Goal: Transaction & Acquisition: Purchase product/service

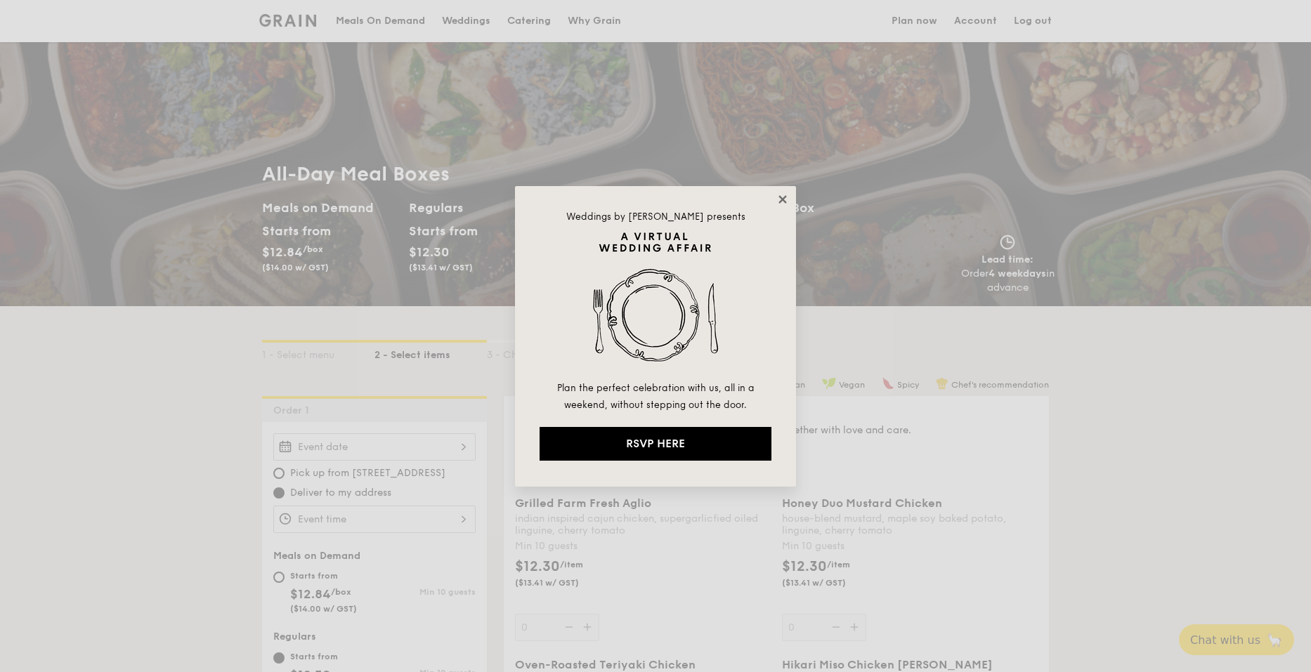
click at [777, 202] on icon at bounding box center [782, 199] width 13 height 13
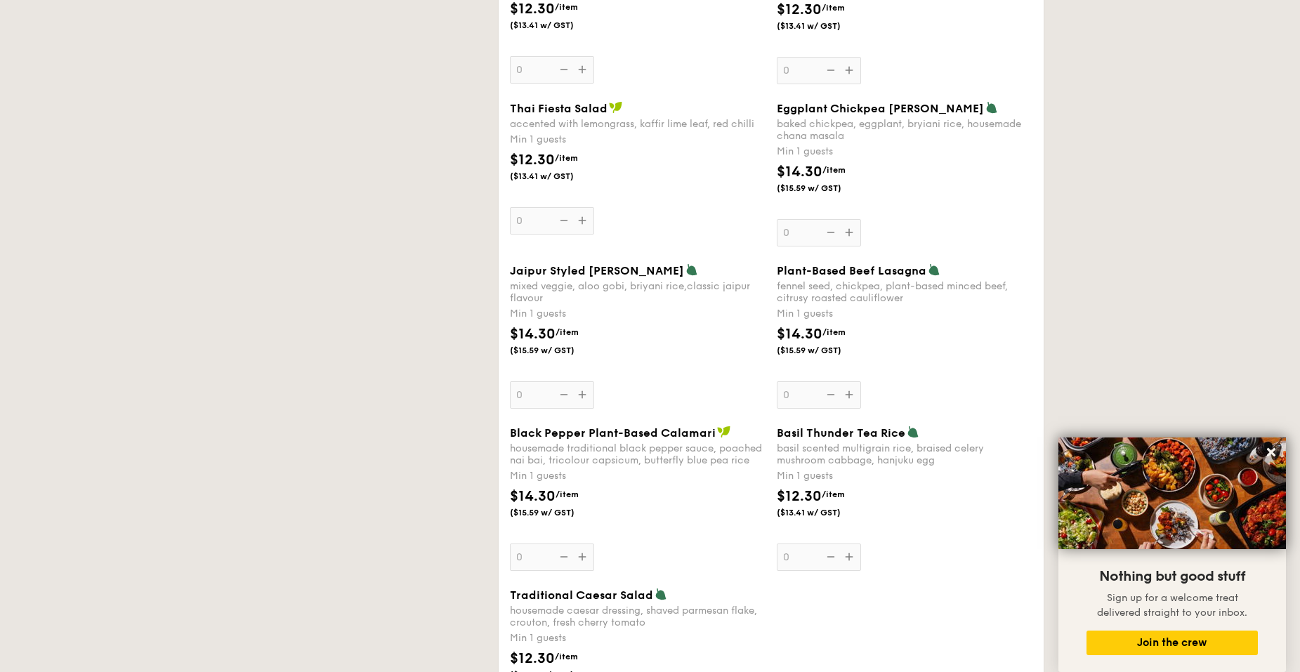
scroll to position [1433, 0]
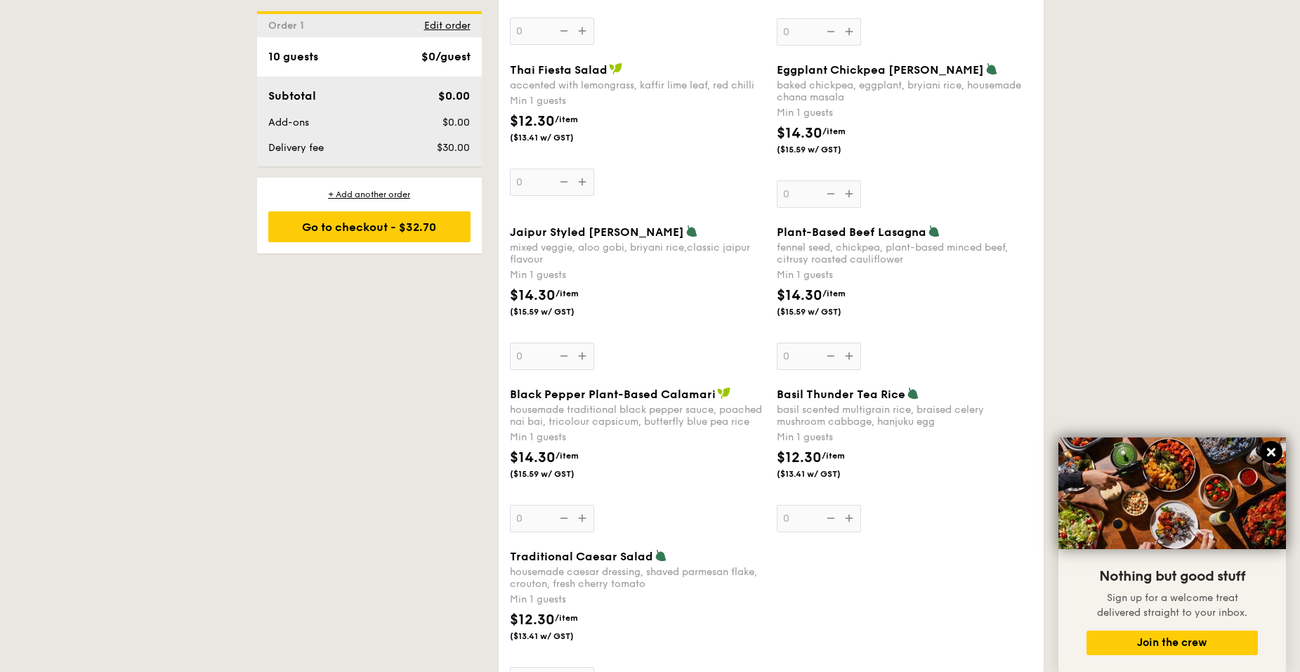
click at [1277, 457] on icon at bounding box center [1271, 452] width 13 height 13
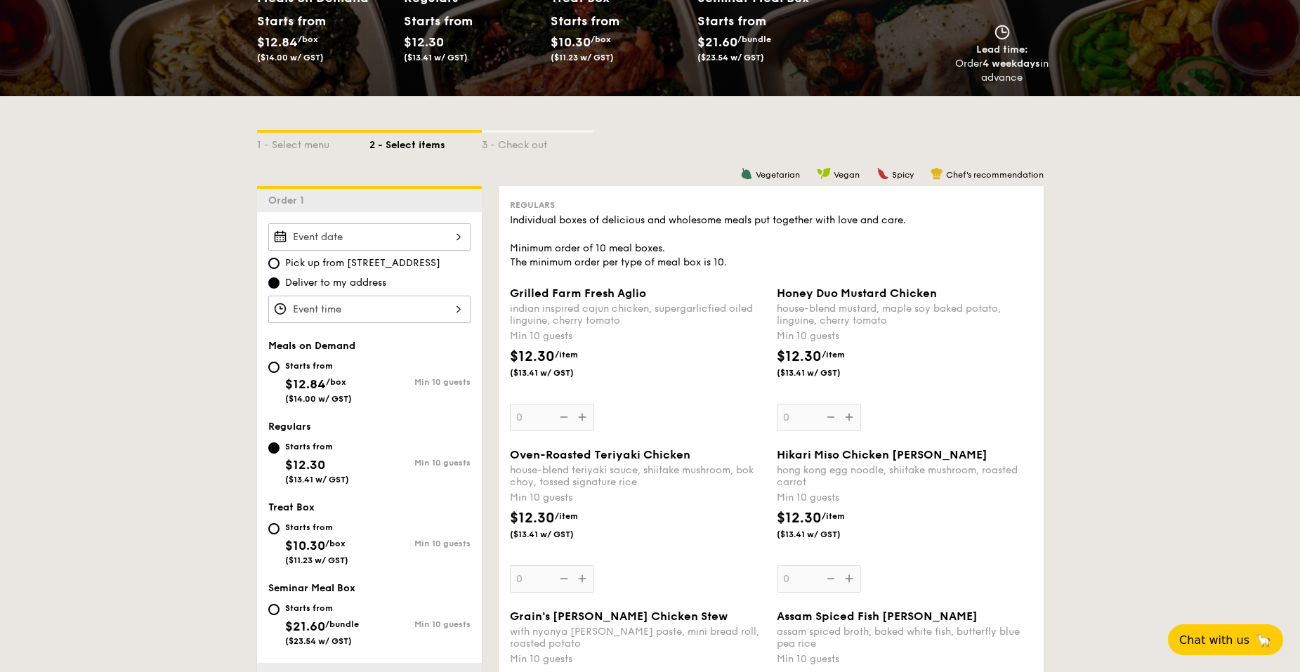
scroll to position [0, 0]
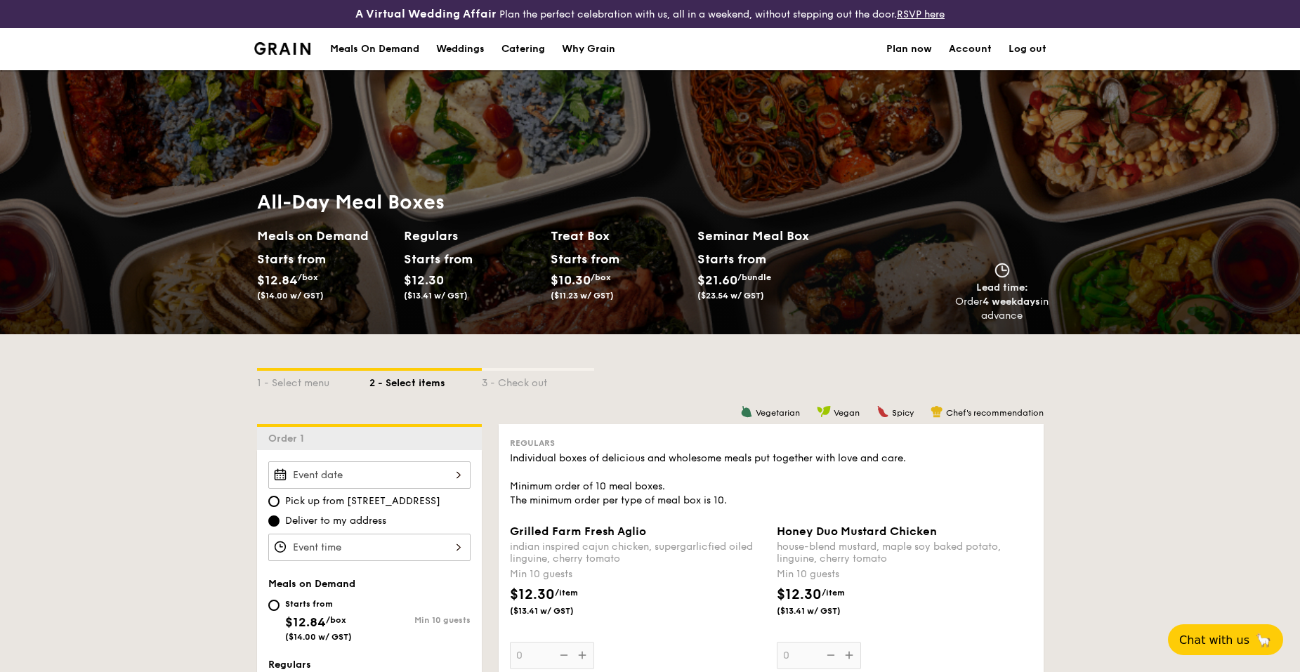
click at [978, 52] on link "Account" at bounding box center [970, 49] width 43 height 42
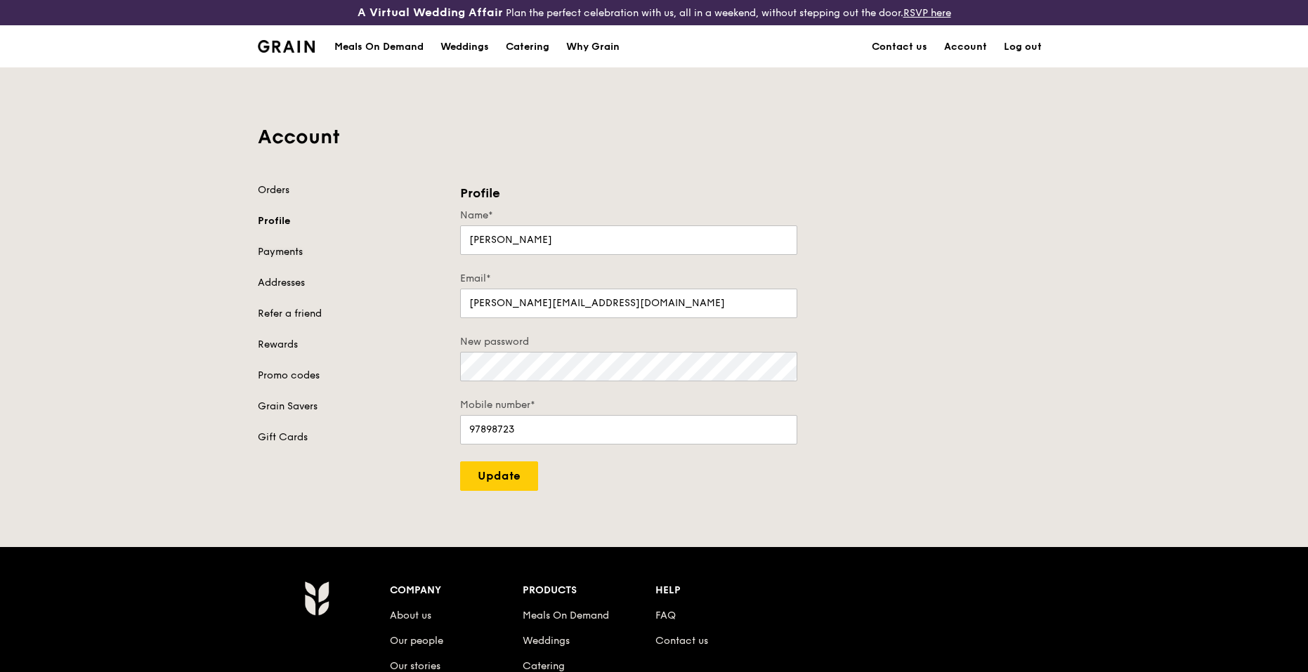
click at [306, 245] on link "Payments" at bounding box center [350, 252] width 185 height 14
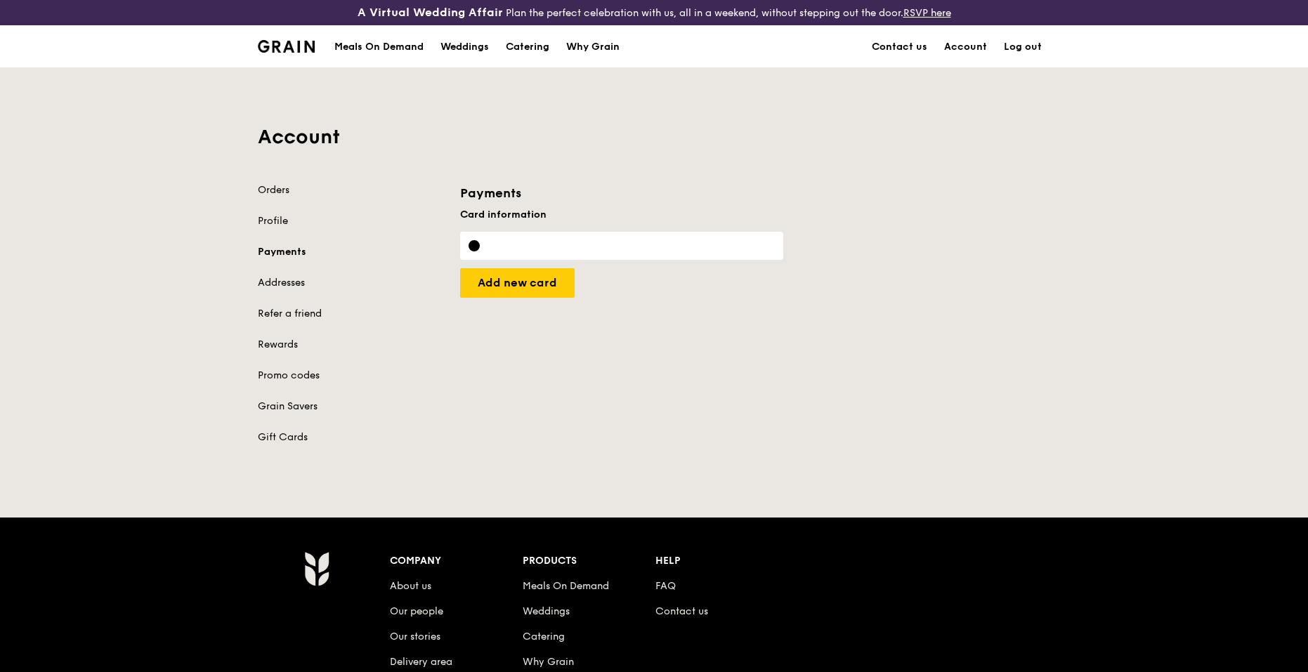
click at [285, 294] on div "Orders Profile Payments Addresses Refer a friend Rewards Promo codes Grain Save…" at bounding box center [350, 313] width 185 height 261
click at [276, 287] on link "Addresses" at bounding box center [350, 283] width 185 height 14
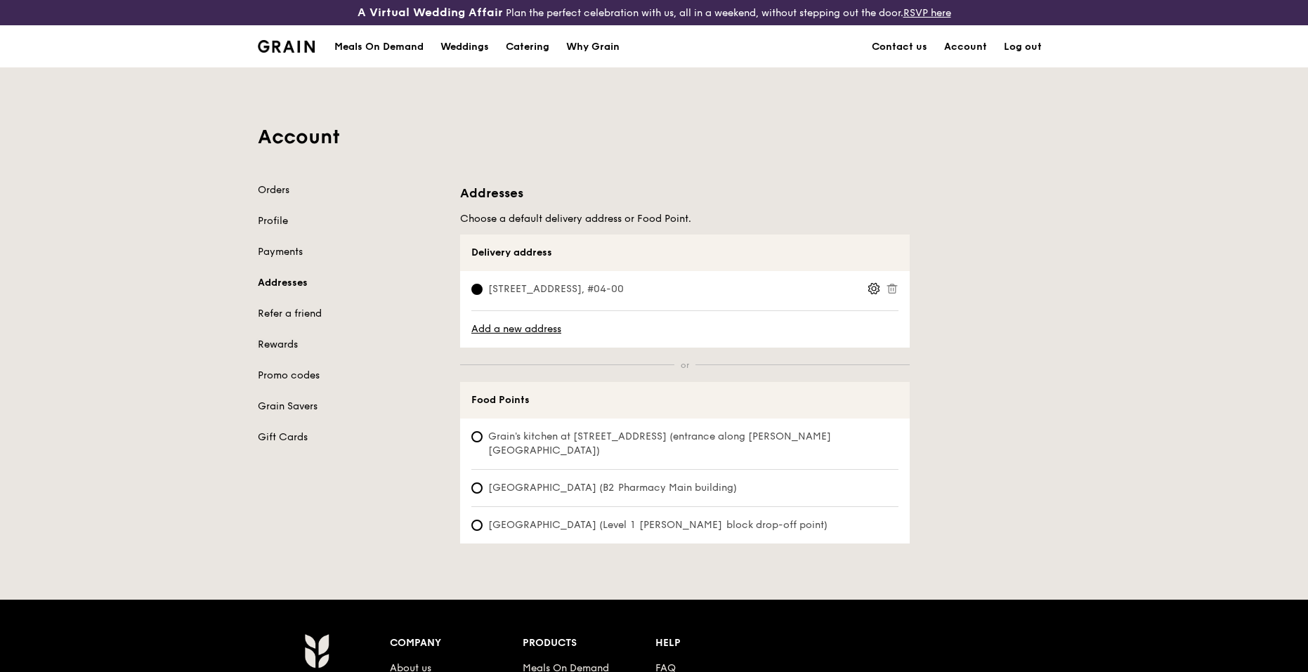
click at [280, 342] on link "Rewards" at bounding box center [350, 345] width 185 height 14
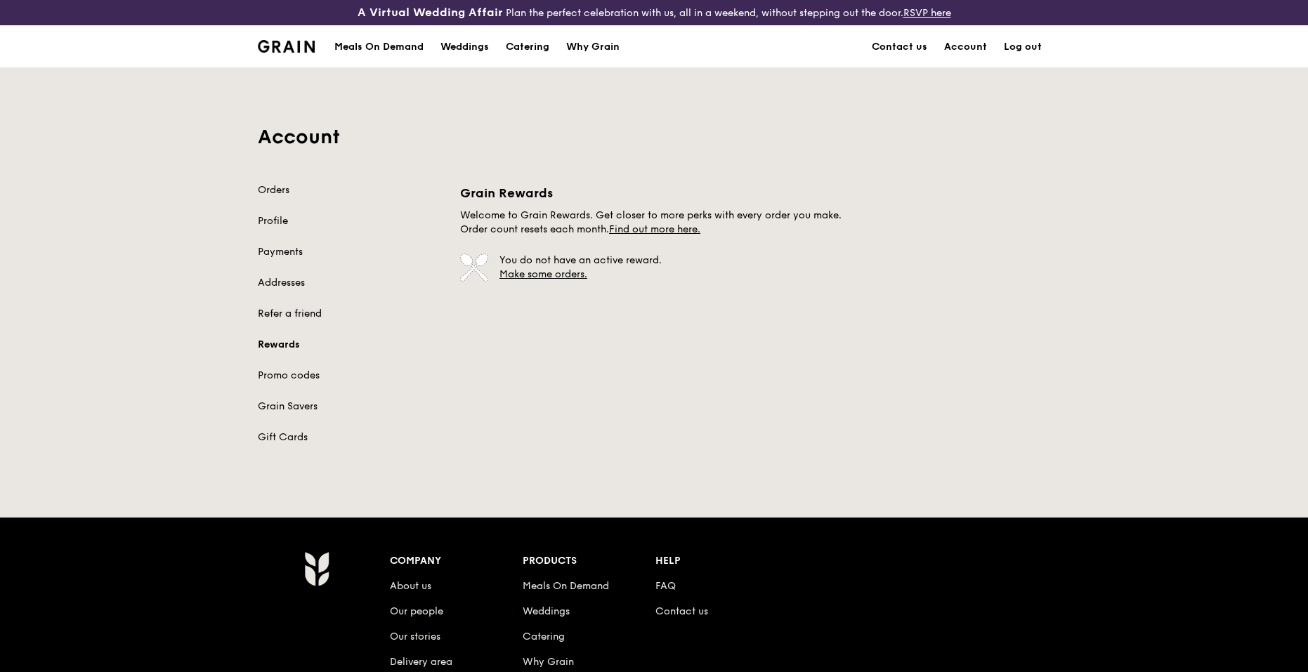
click at [309, 320] on link "Refer a friend" at bounding box center [350, 314] width 185 height 14
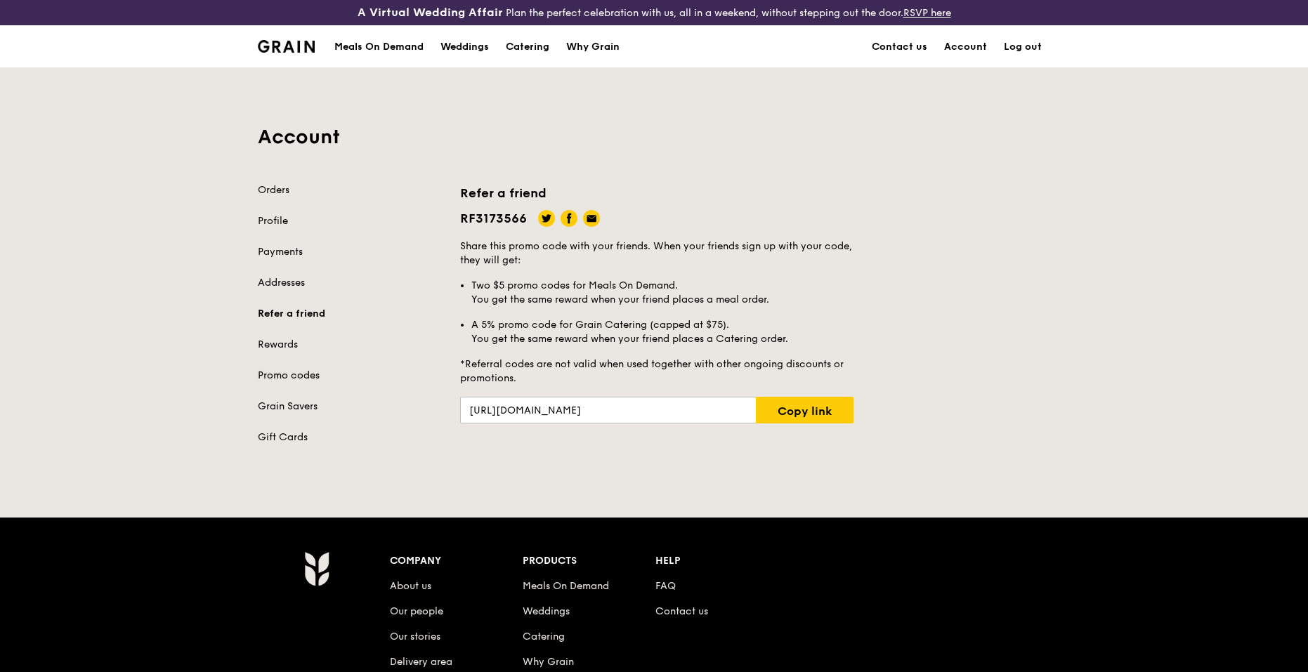
click at [301, 381] on link "Promo codes" at bounding box center [350, 376] width 185 height 14
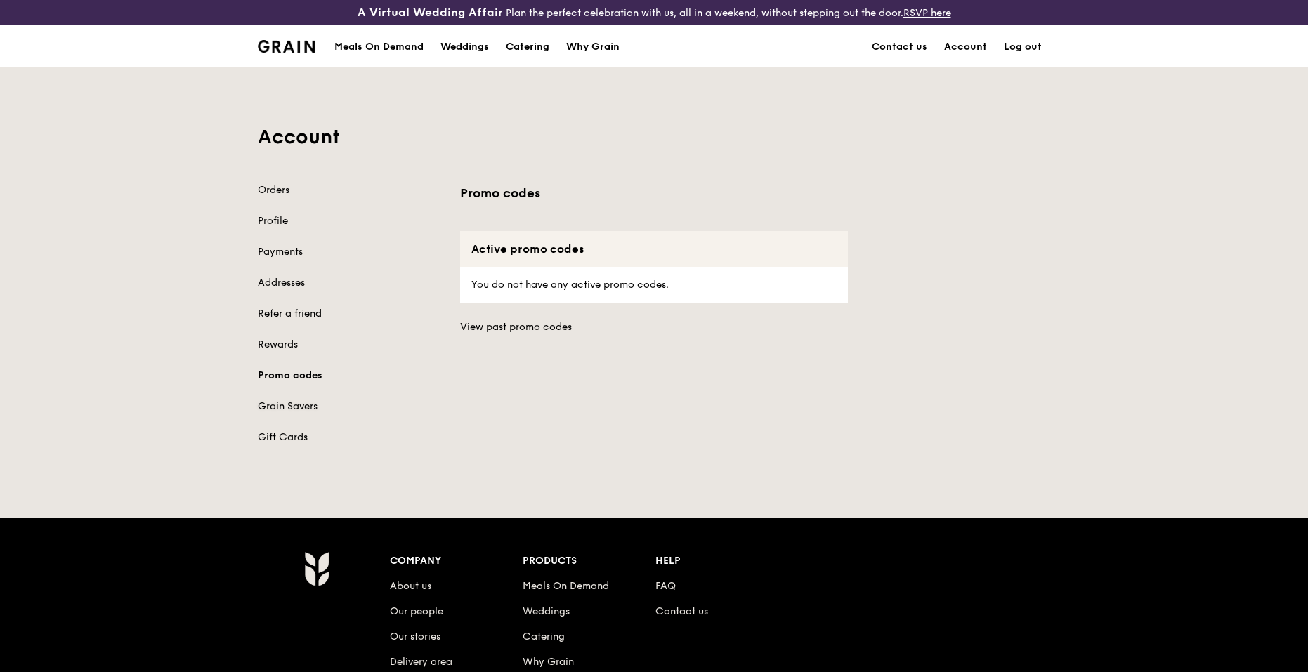
click at [297, 406] on link "Grain Savers" at bounding box center [350, 407] width 185 height 14
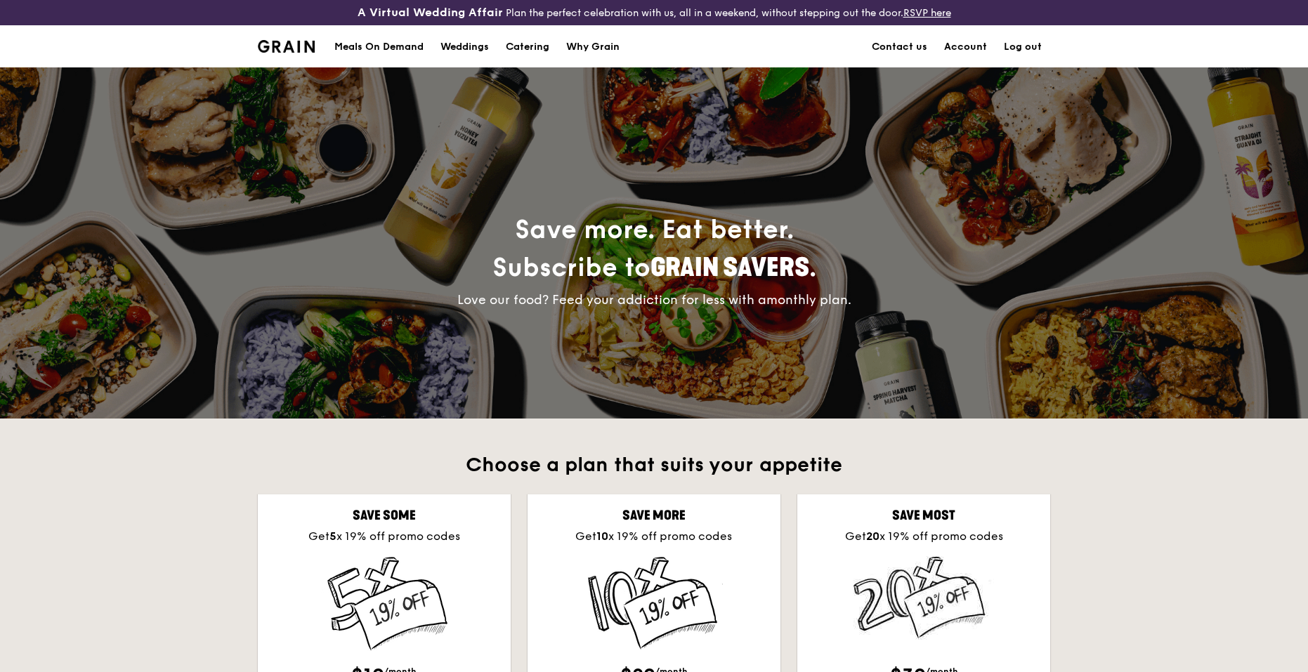
click at [282, 45] on img at bounding box center [286, 46] width 57 height 13
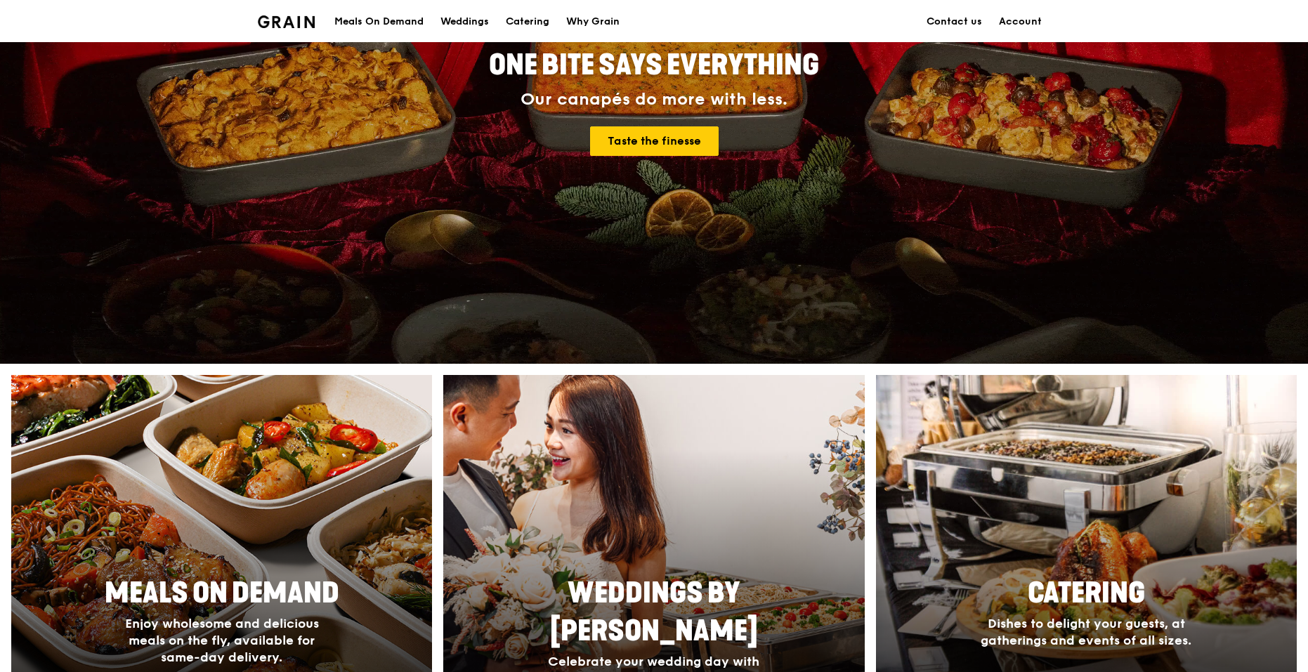
scroll to position [492, 0]
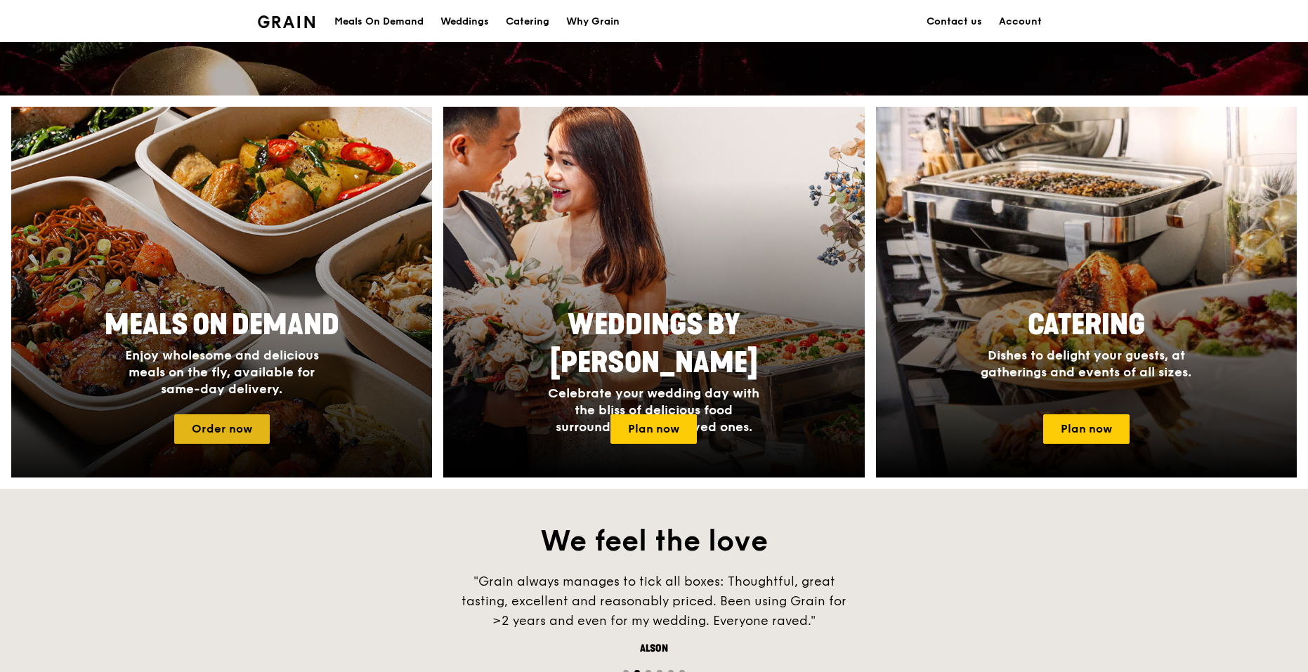
click at [221, 429] on link "Order now" at bounding box center [222, 430] width 96 height 30
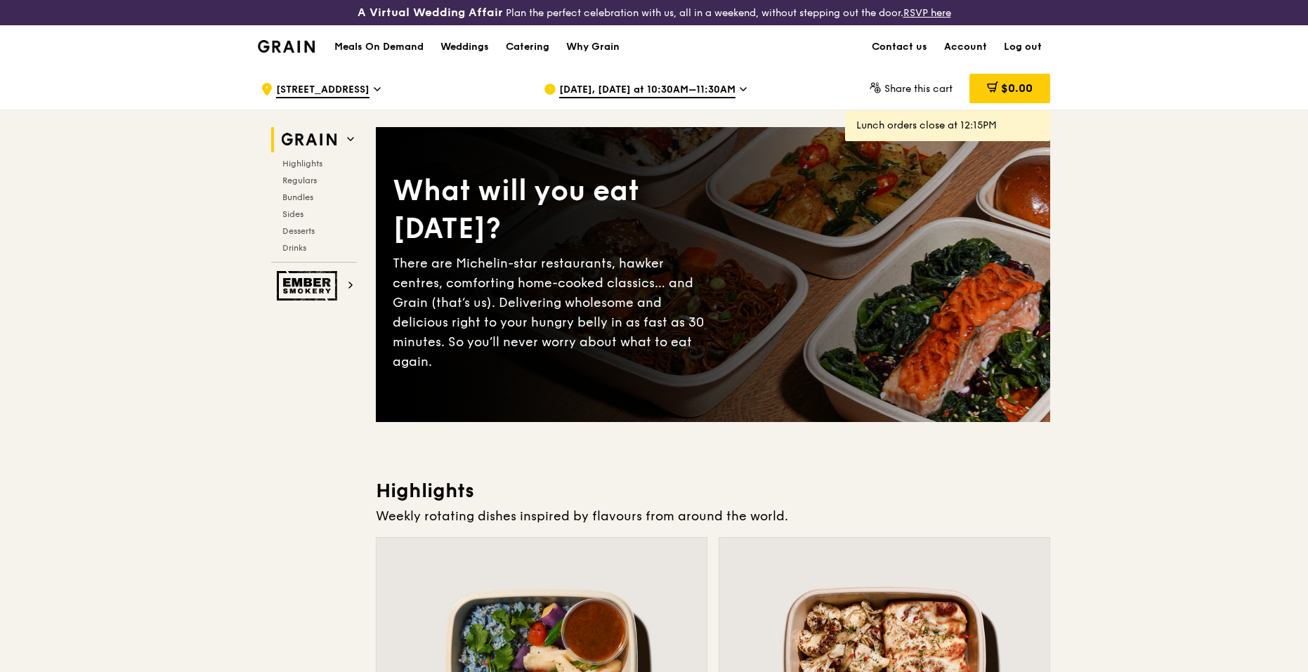
click at [294, 39] on div "Grain logo" at bounding box center [286, 46] width 57 height 42
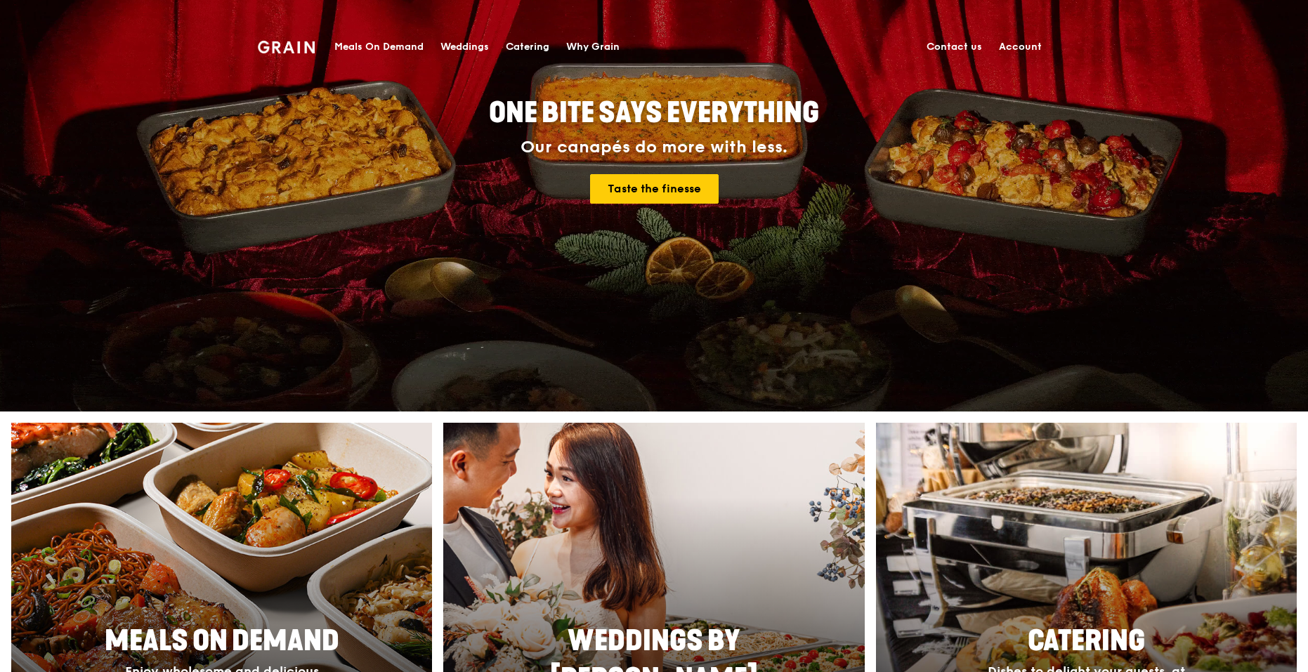
scroll to position [492, 0]
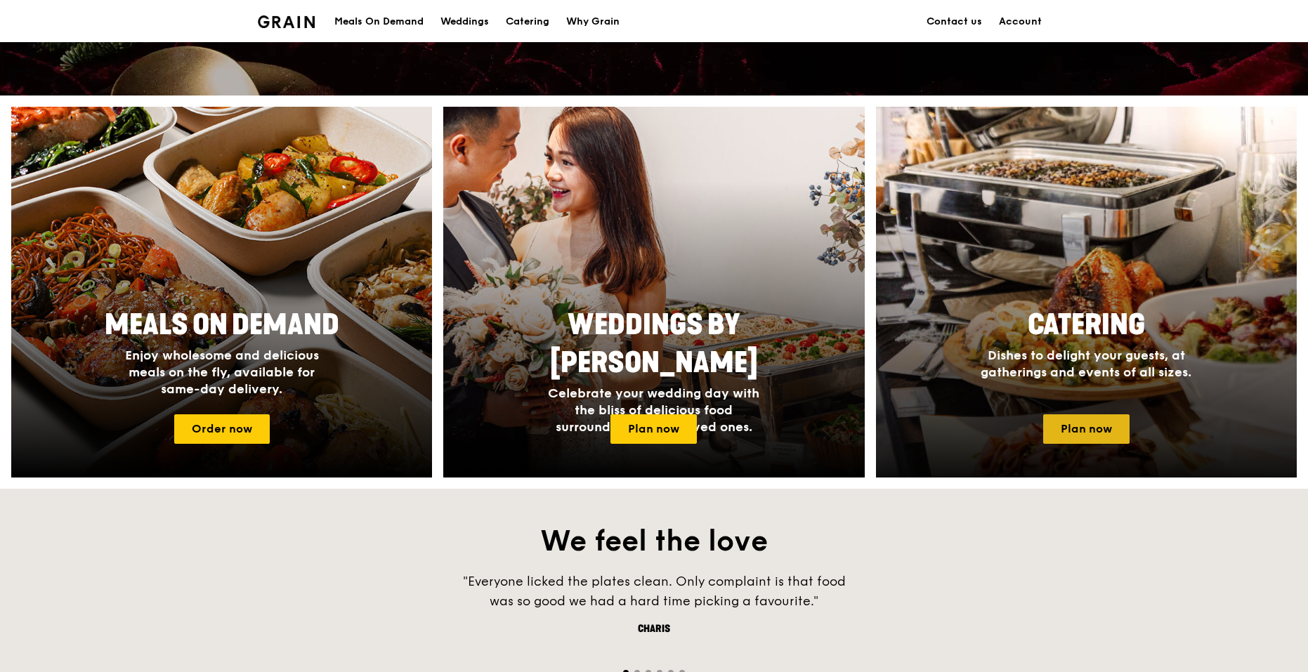
click at [1077, 438] on link "Plan now" at bounding box center [1086, 430] width 86 height 30
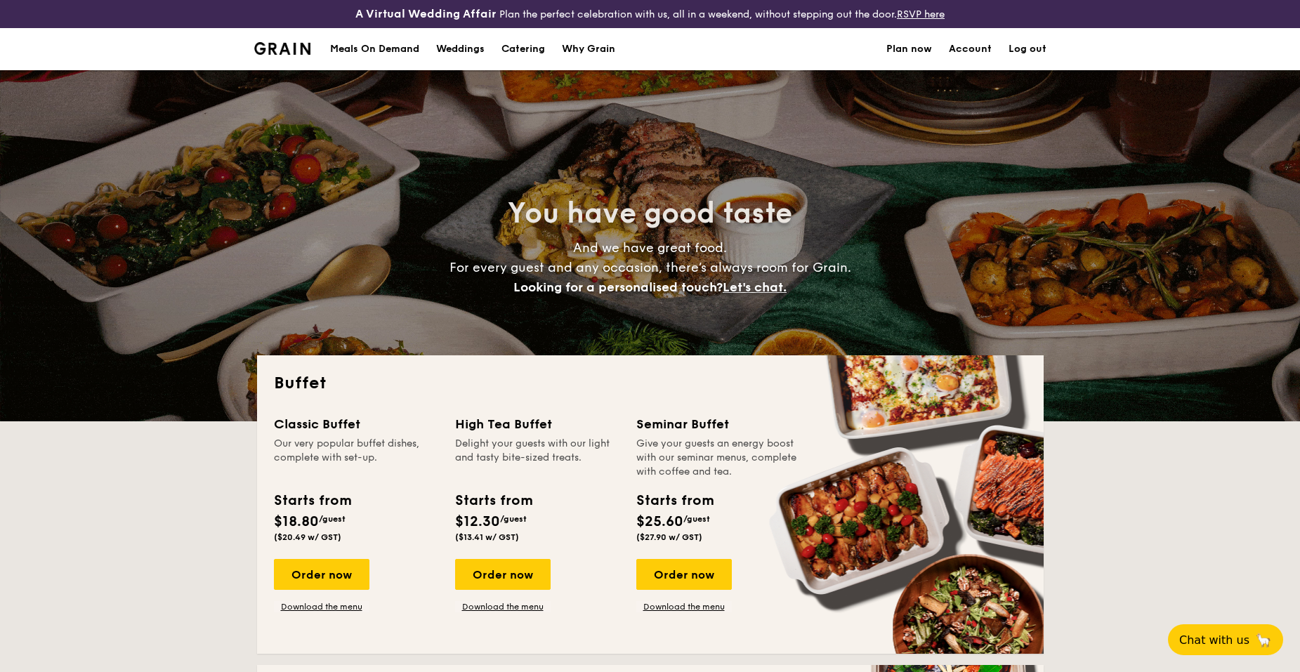
select select
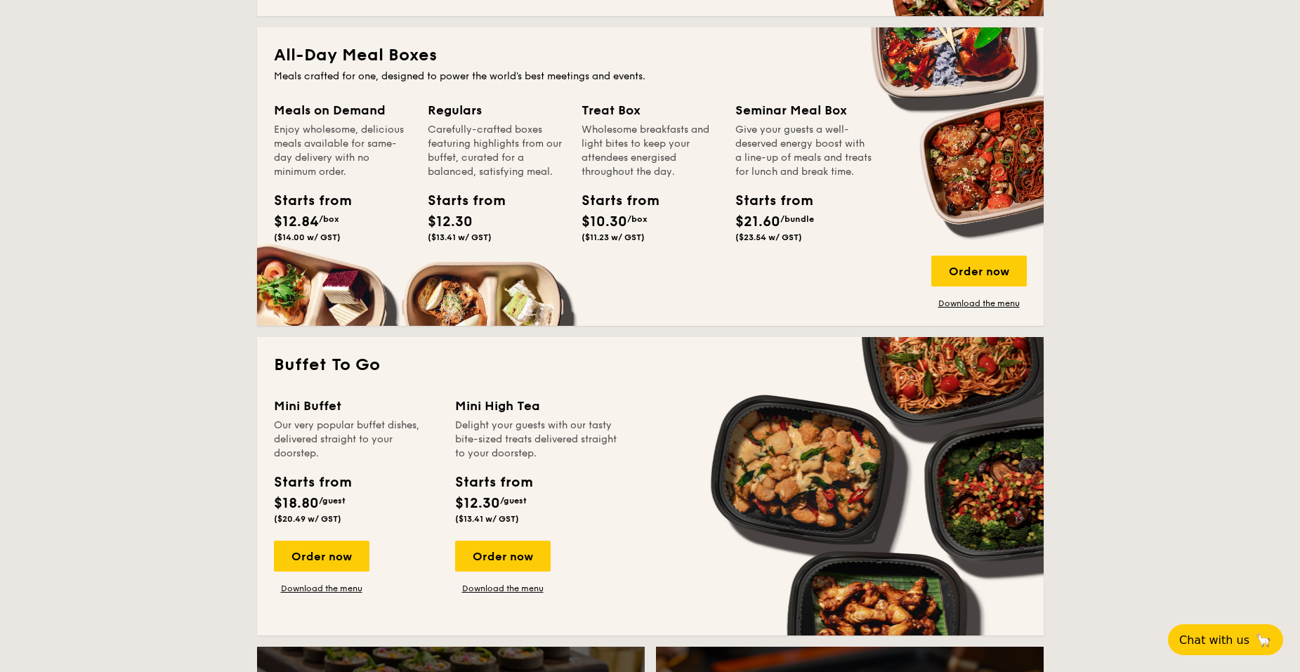
scroll to position [562, 0]
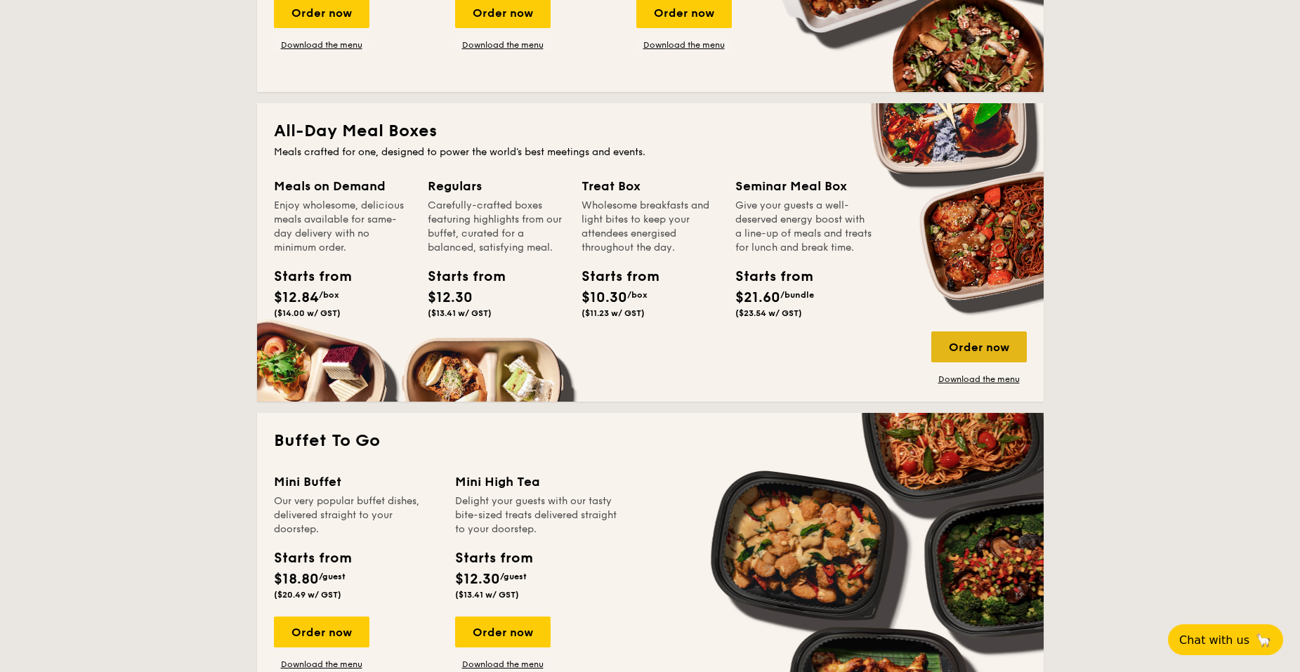
click at [973, 351] on div "Order now" at bounding box center [980, 347] width 96 height 31
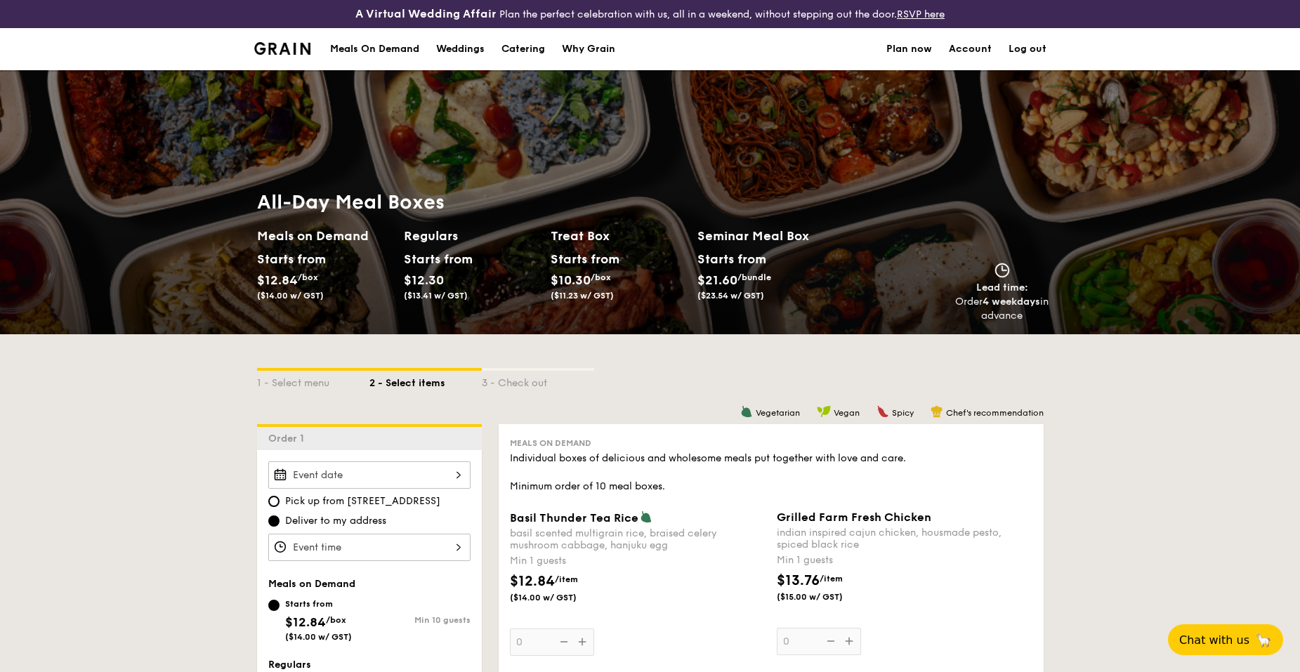
scroll to position [281, 0]
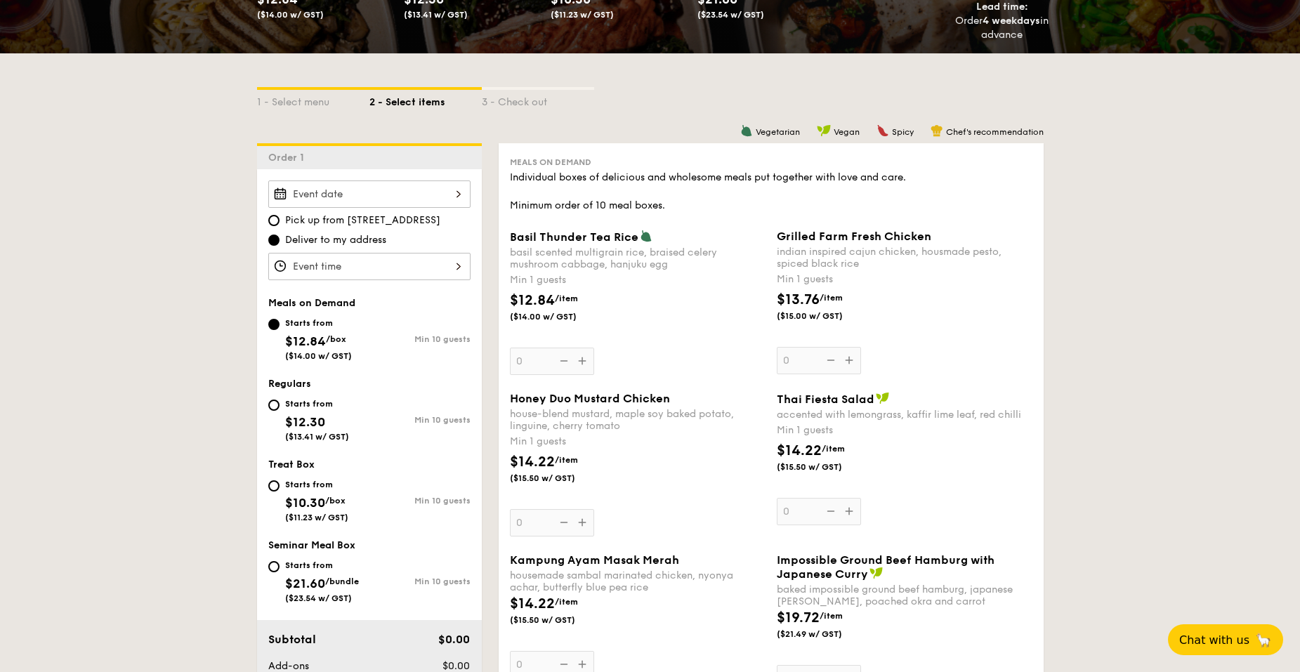
click at [406, 193] on div at bounding box center [369, 194] width 202 height 27
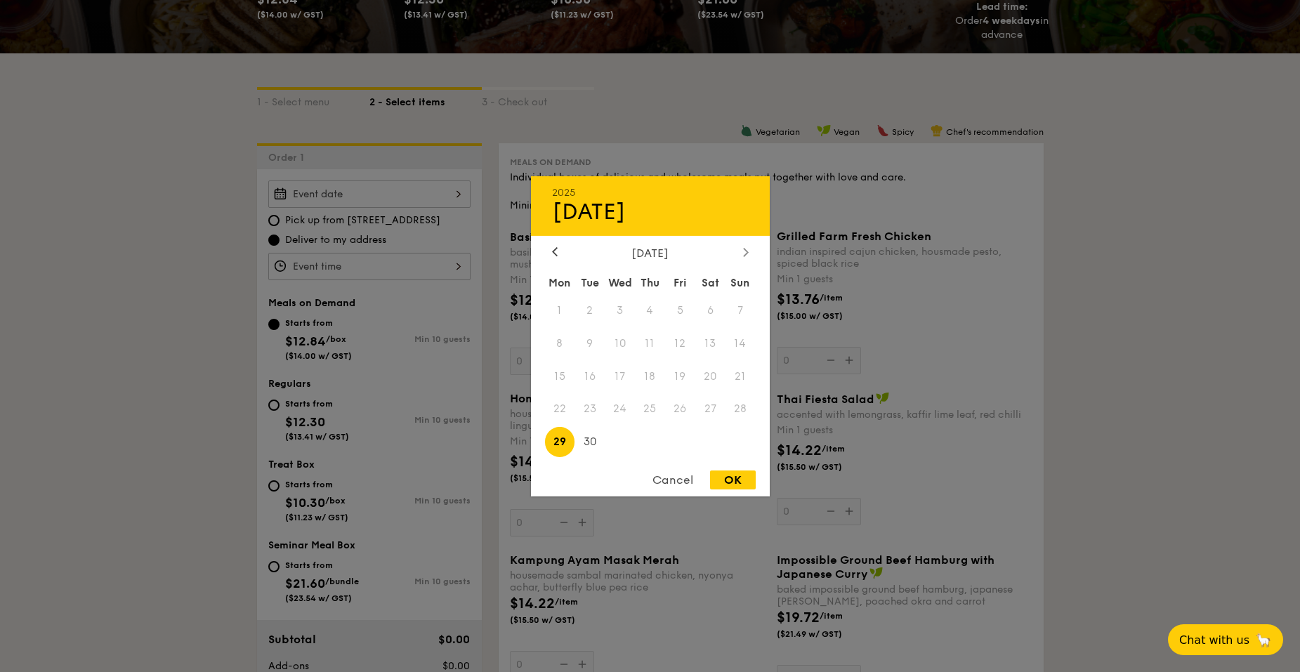
click at [745, 256] on icon at bounding box center [745, 252] width 4 height 8
click at [714, 312] on span "4" at bounding box center [711, 310] width 30 height 30
click at [681, 311] on span "3" at bounding box center [680, 310] width 30 height 30
click at [722, 481] on div "OK" at bounding box center [733, 480] width 46 height 19
type input "Oct 03, 2025"
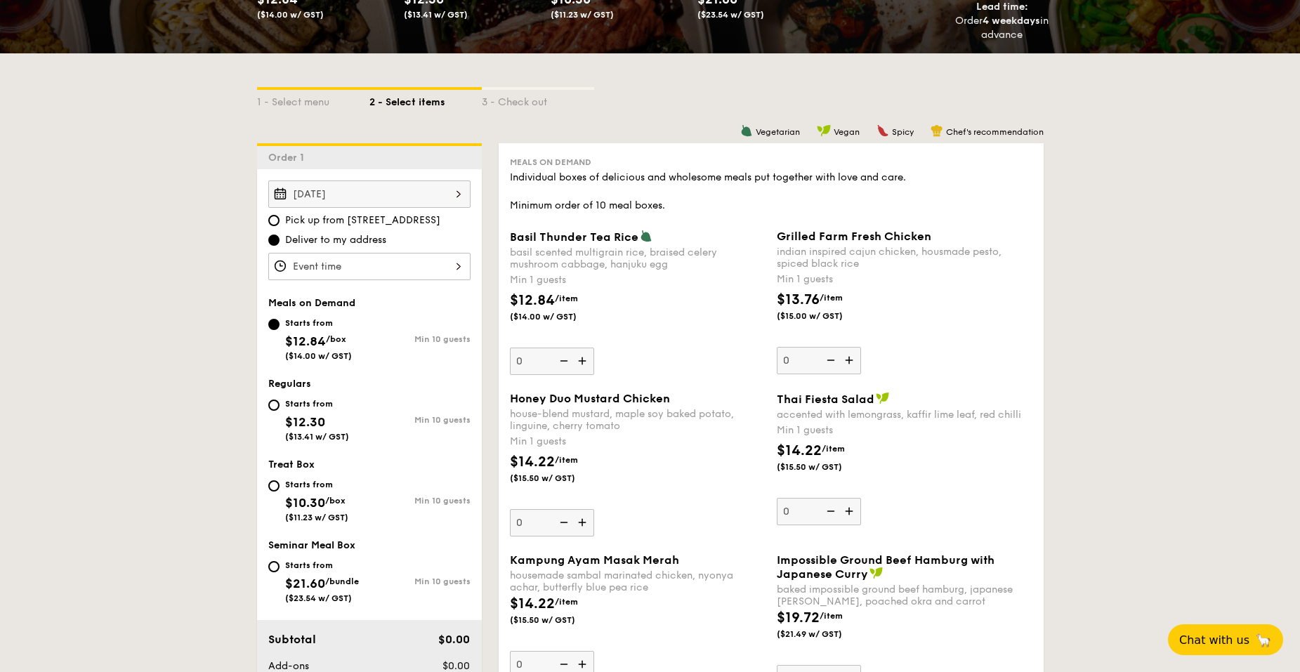
click at [344, 218] on span "Pick up from [STREET_ADDRESS]" at bounding box center [362, 221] width 155 height 14
click at [270, 224] on input "Pick up from [STREET_ADDRESS]" at bounding box center [273, 220] width 11 height 11
radio input "true"
click at [378, 261] on div at bounding box center [369, 266] width 202 height 27
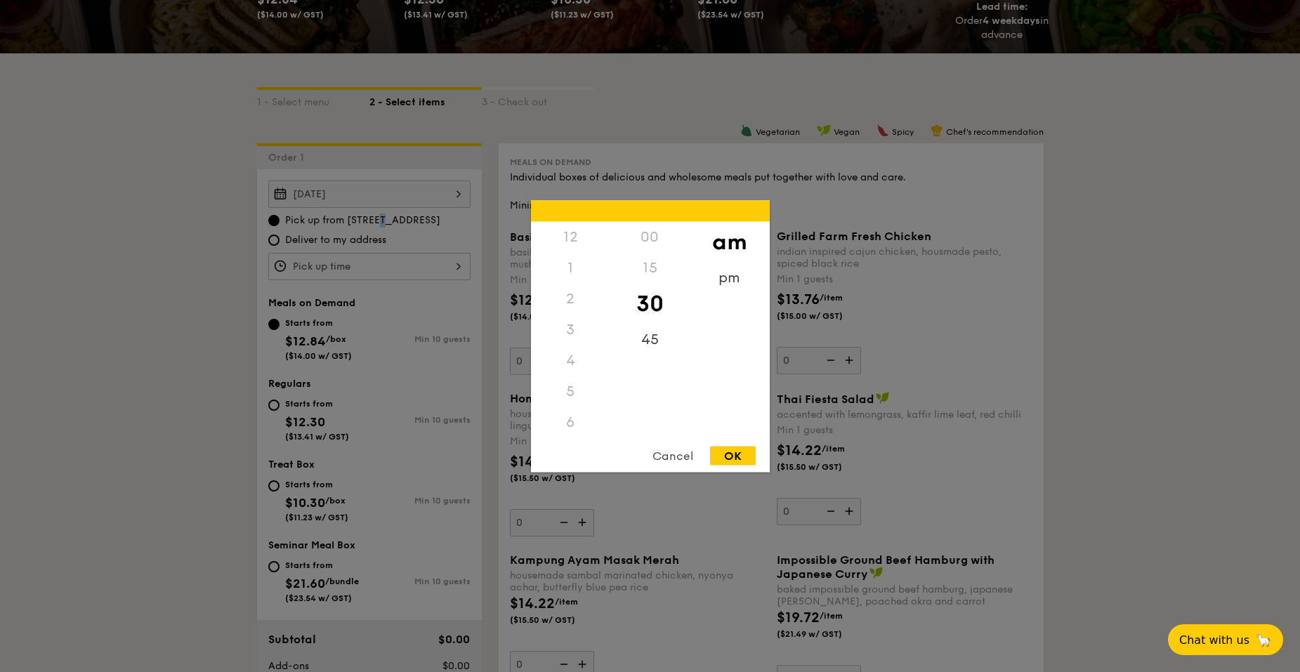
scroll to position [155, 0]
drag, startPoint x: 570, startPoint y: 417, endPoint x: 581, endPoint y: 387, distance: 31.6
click at [581, 387] on div "12 1 2 3 4 5 6 7 8 9 10 11" at bounding box center [570, 328] width 79 height 214
click at [569, 423] on div "11" at bounding box center [570, 437] width 79 height 41
click at [651, 344] on div "45" at bounding box center [650, 344] width 79 height 41
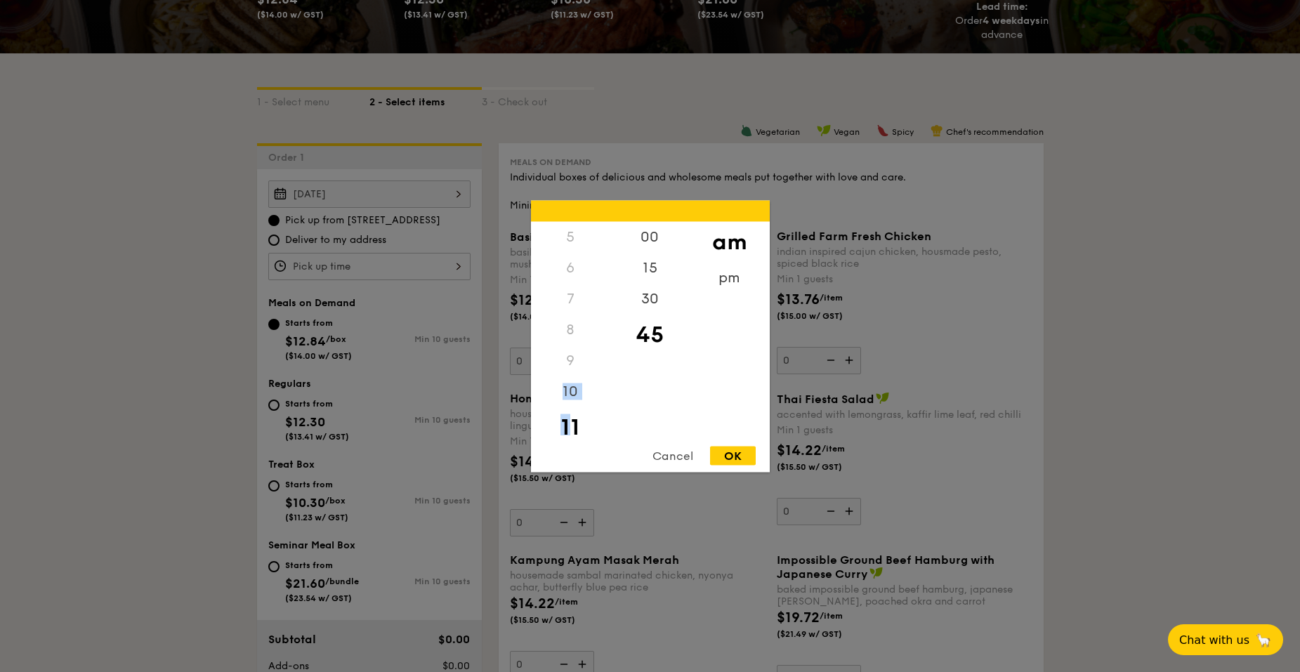
drag, startPoint x: 566, startPoint y: 412, endPoint x: 583, endPoint y: 356, distance: 58.9
click at [583, 356] on div "12 1 2 3 4 5 6 7 8 9 10 11" at bounding box center [570, 328] width 79 height 214
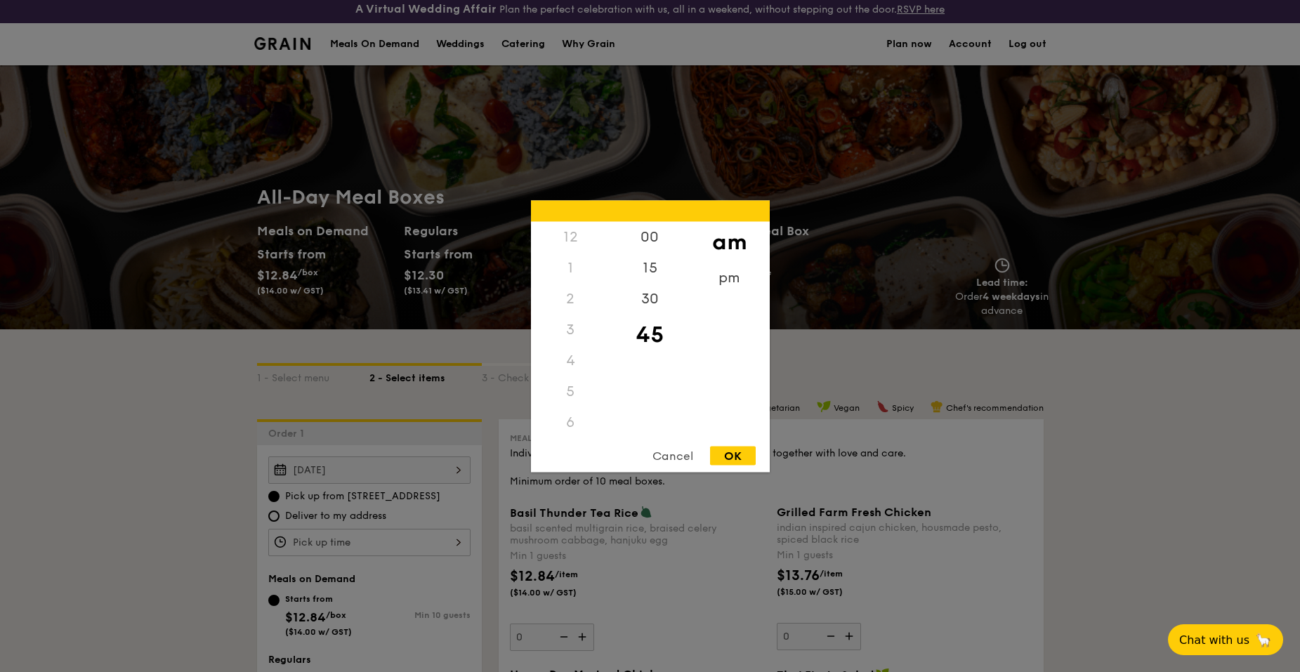
scroll to position [0, 0]
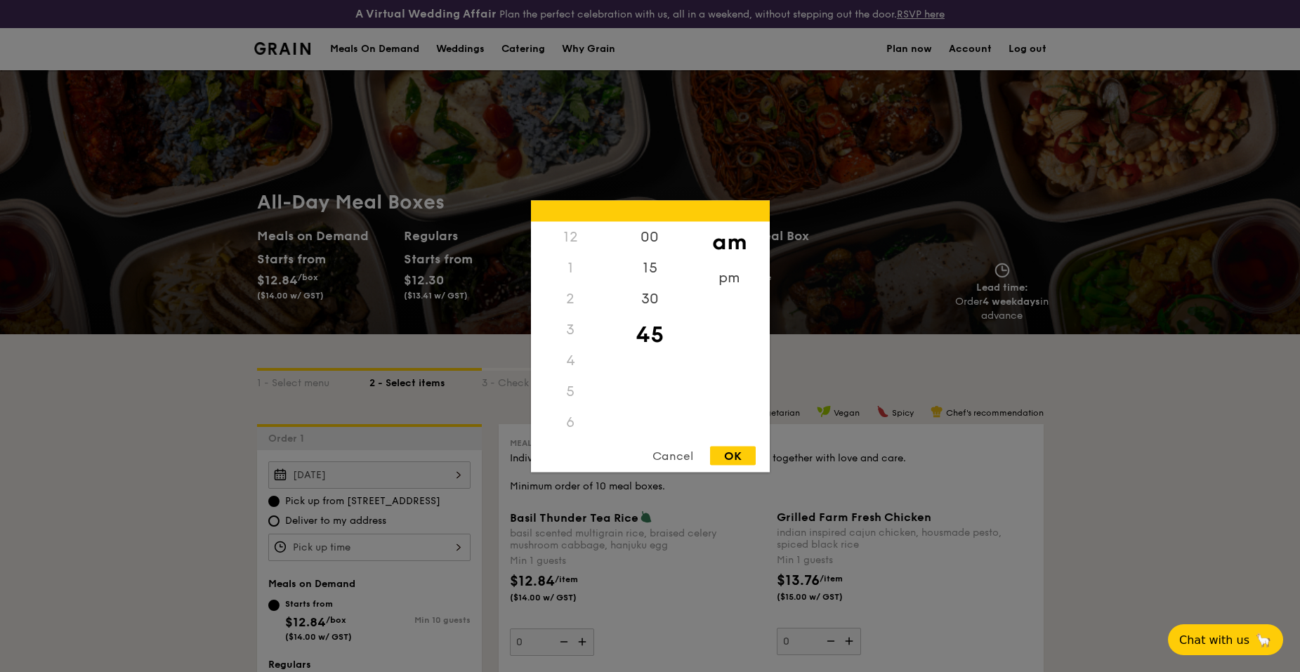
click at [581, 252] on div "12" at bounding box center [570, 236] width 79 height 31
click at [572, 374] on div "10" at bounding box center [570, 384] width 79 height 41
click at [728, 278] on div "pm" at bounding box center [729, 282] width 79 height 41
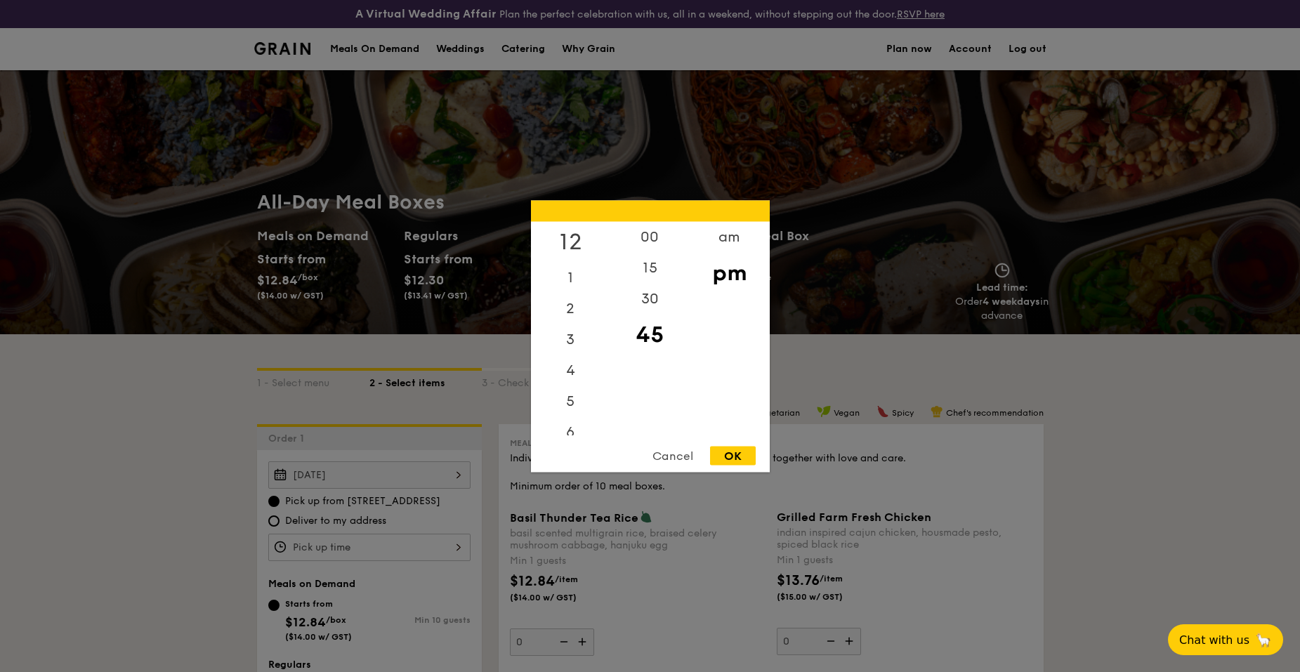
click at [572, 242] on div "12" at bounding box center [570, 241] width 79 height 41
click at [644, 233] on div "00" at bounding box center [650, 241] width 79 height 41
click at [730, 462] on div "OK" at bounding box center [733, 455] width 46 height 19
type input "12:00PM"
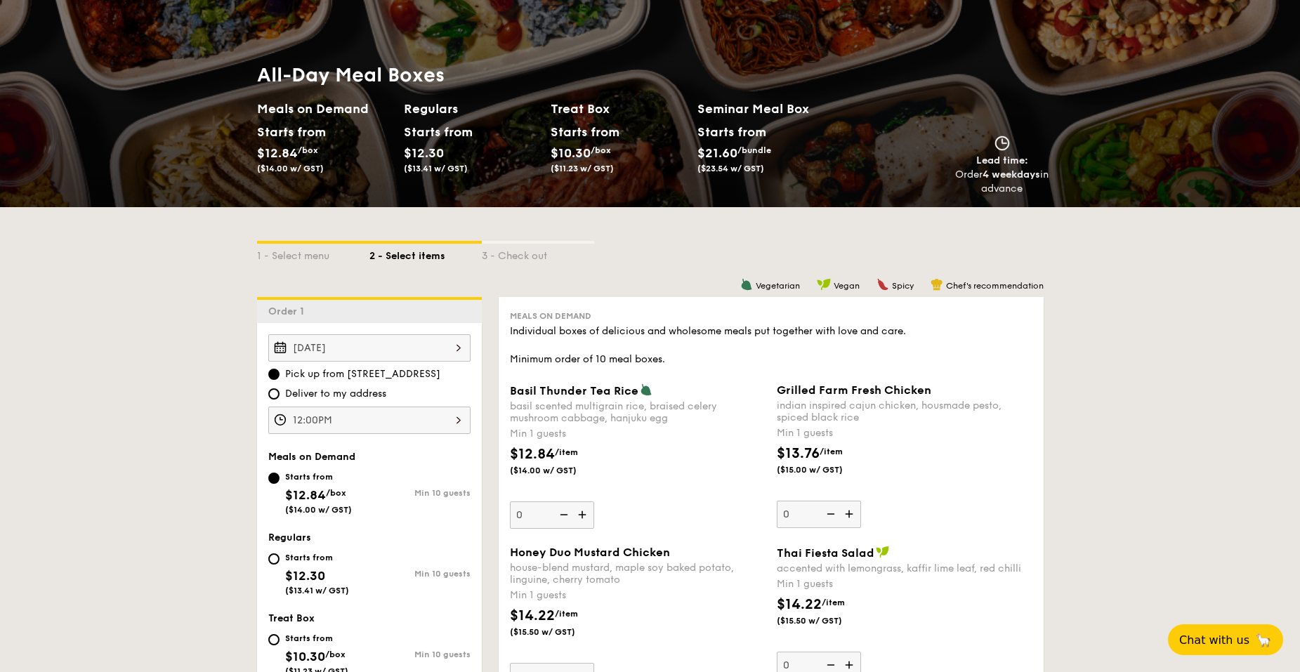
scroll to position [351, 0]
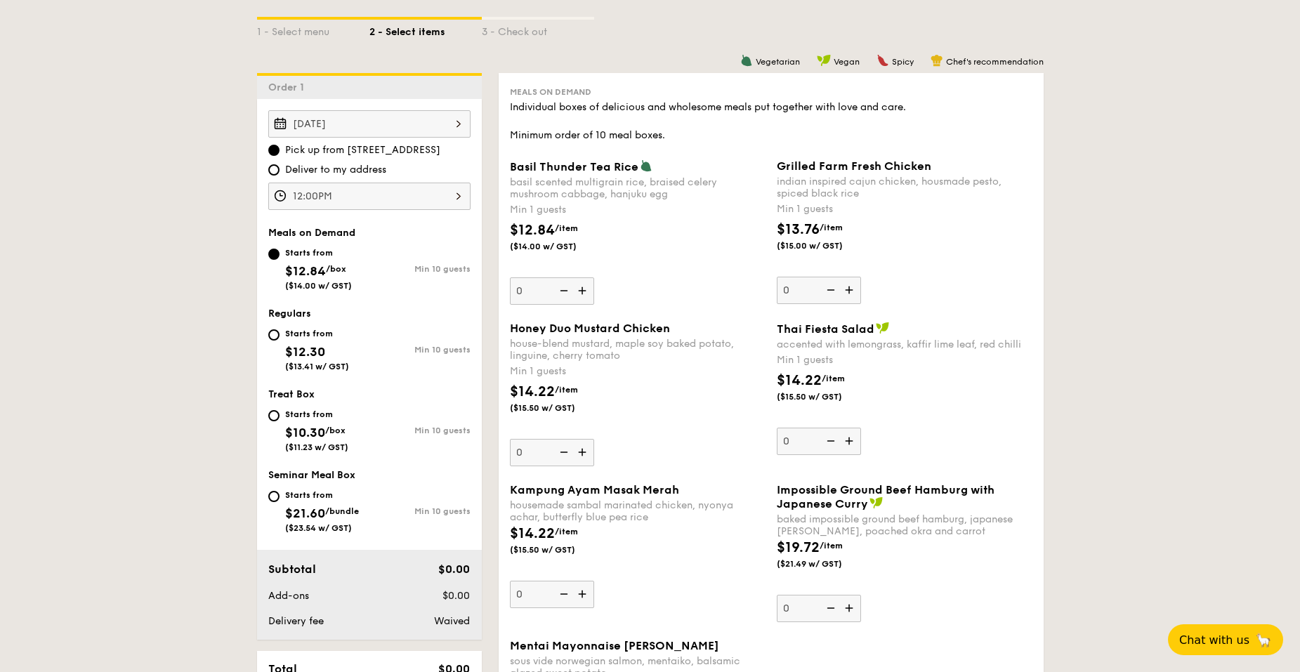
click at [305, 339] on div "Starts from $12.30 ($13.41 w/ GST)" at bounding box center [317, 348] width 64 height 46
click at [280, 339] on input "Starts from $12.30 ($13.41 w/ GST) Min 10 guests" at bounding box center [273, 335] width 11 height 11
radio input "true"
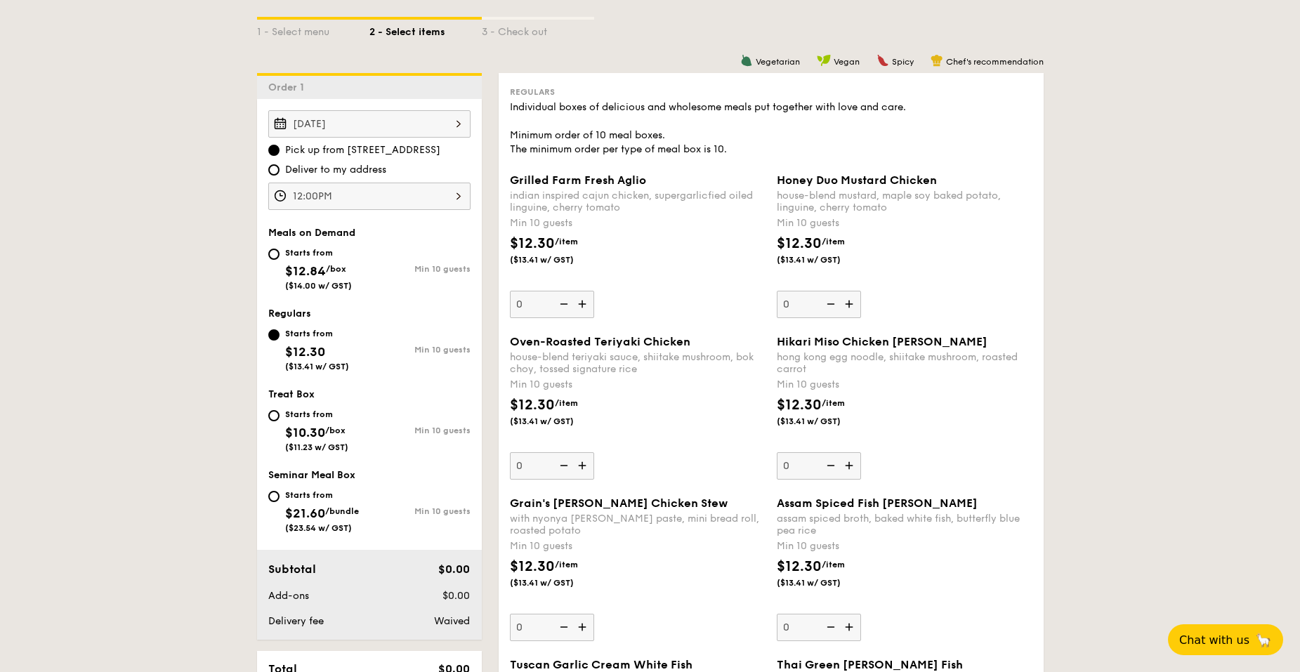
click at [852, 311] on img at bounding box center [850, 304] width 21 height 27
click at [852, 311] on input "0" at bounding box center [819, 304] width 84 height 27
click at [830, 299] on img at bounding box center [829, 304] width 21 height 27
click at [830, 299] on input "10" at bounding box center [819, 304] width 84 height 27
click at [830, 299] on img at bounding box center [829, 304] width 21 height 27
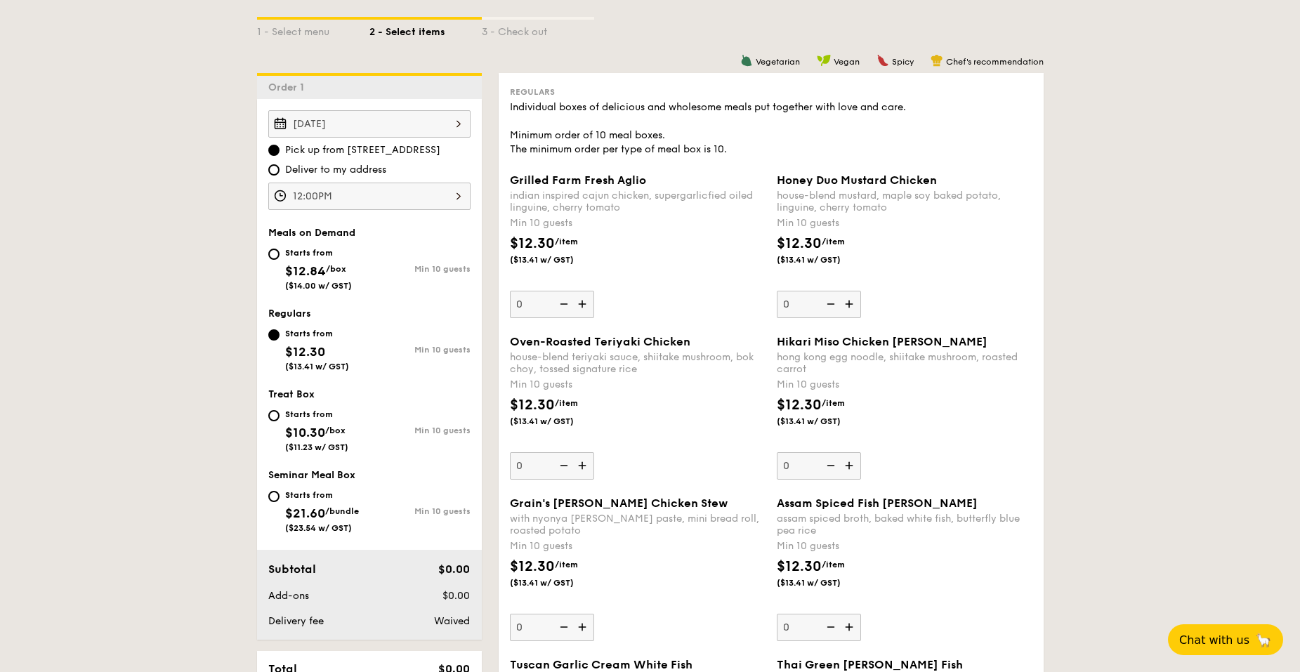
click at [830, 299] on input "0" at bounding box center [819, 304] width 84 height 27
type input "10"
click at [1014, 326] on div "Grilled Farm Fresh Aglio indian inspired cajun chicken, supergarlicfied oiled l…" at bounding box center [771, 255] width 534 height 162
click at [300, 249] on div "Starts from" at bounding box center [318, 252] width 67 height 11
click at [280, 249] on input "Starts from $12.84 /box ($14.00 w/ GST) Min 10 guests" at bounding box center [273, 254] width 11 height 11
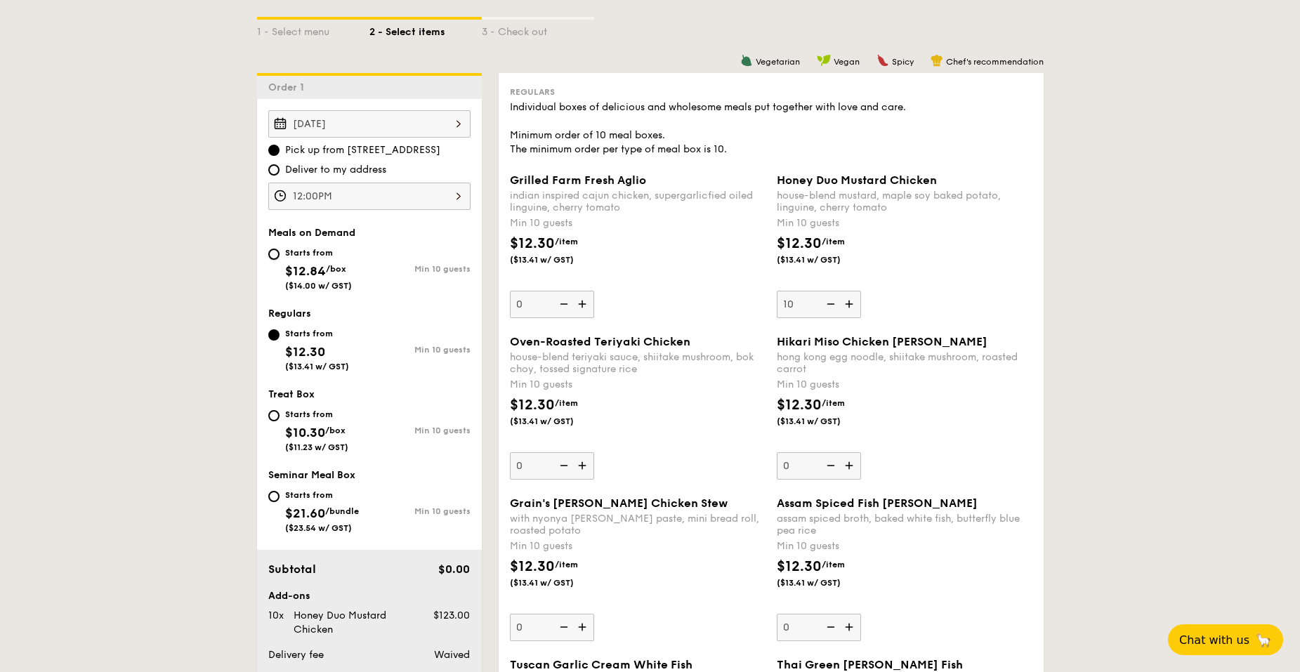
radio input "true"
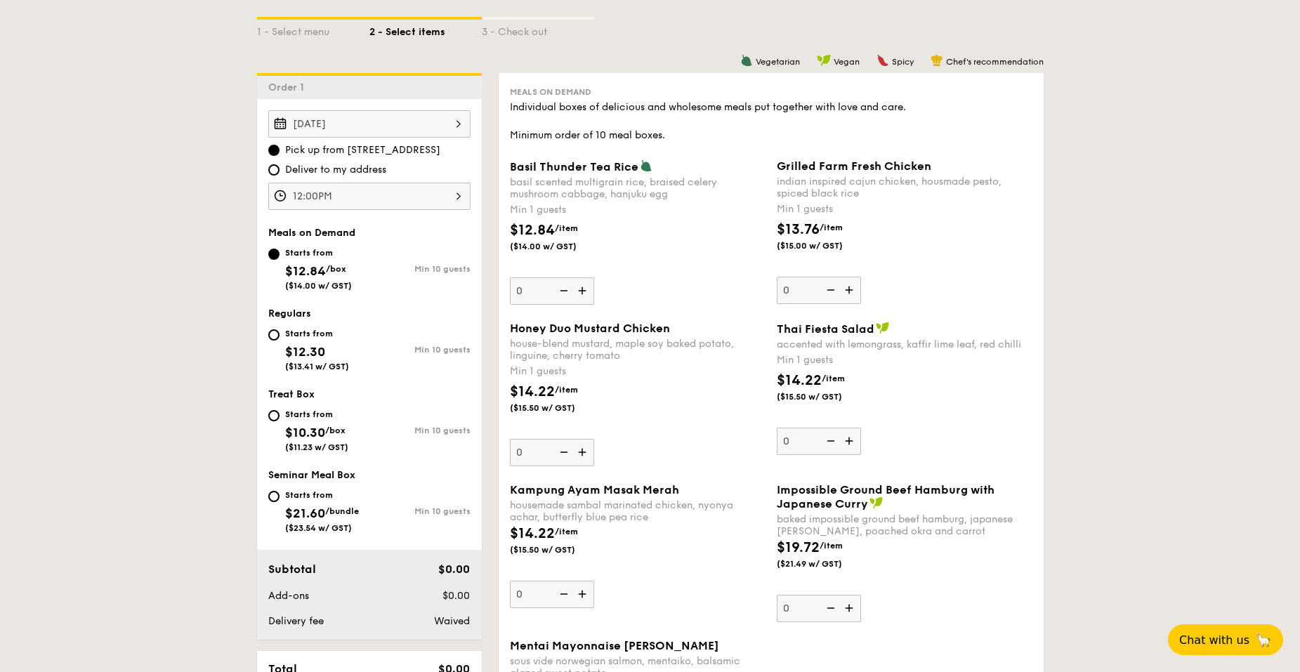
click at [321, 345] on span "$12.30" at bounding box center [305, 351] width 40 height 15
click at [280, 341] on input "Starts from $12.30 ($13.41 w/ GST) Min 10 guests" at bounding box center [273, 335] width 11 height 11
radio input "true"
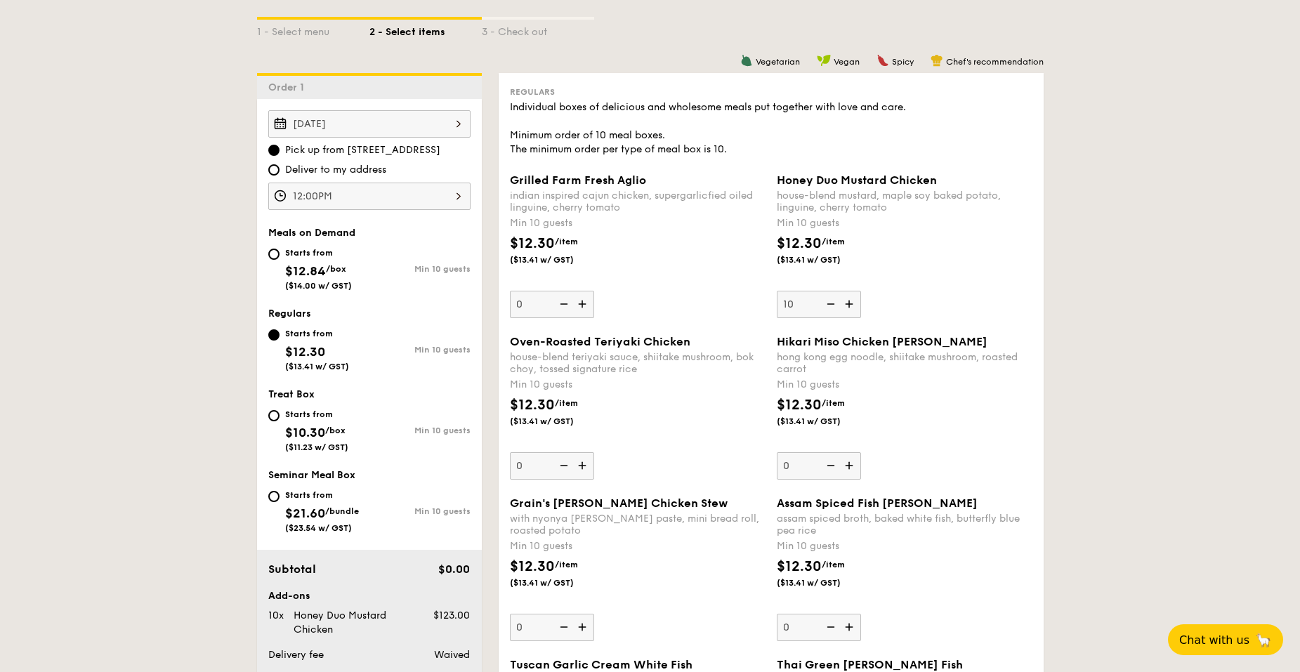
click at [830, 299] on img at bounding box center [829, 304] width 21 height 27
click at [830, 299] on input "10" at bounding box center [819, 304] width 84 height 27
type input "0"
click at [311, 258] on div "Starts from" at bounding box center [318, 252] width 67 height 11
click at [280, 258] on input "Starts from $12.84 /box ($14.00 w/ GST) Min 10 guests" at bounding box center [273, 254] width 11 height 11
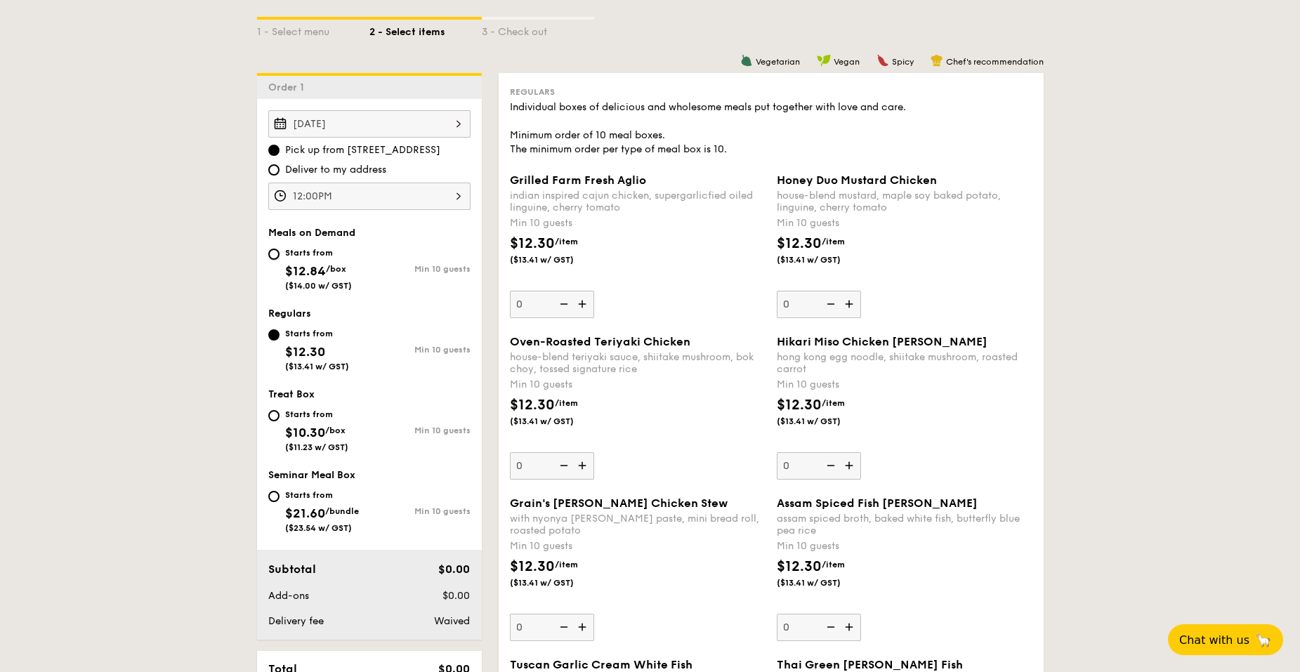
radio input "true"
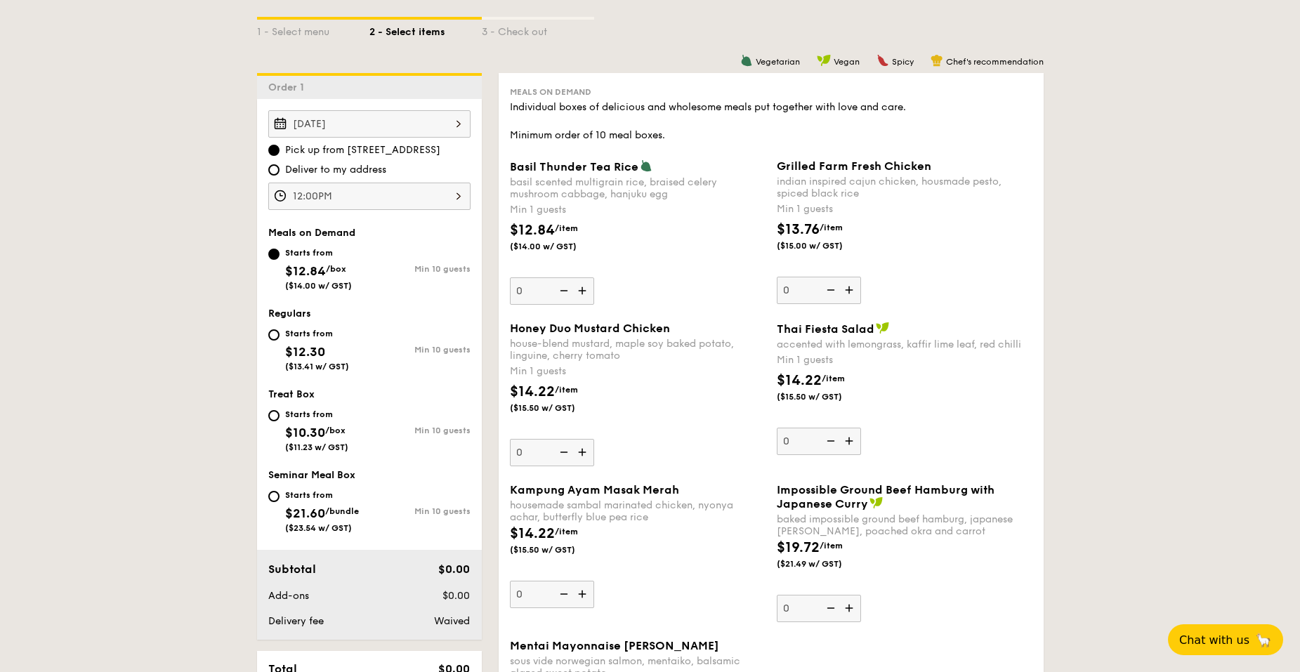
click at [311, 422] on div "Starts from $10.30 /box ($11.23 w/ GST)" at bounding box center [316, 429] width 63 height 46
click at [280, 422] on input "Starts from $10.30 /box ($11.23 w/ GST) Min 10 guests" at bounding box center [273, 415] width 11 height 11
radio input "true"
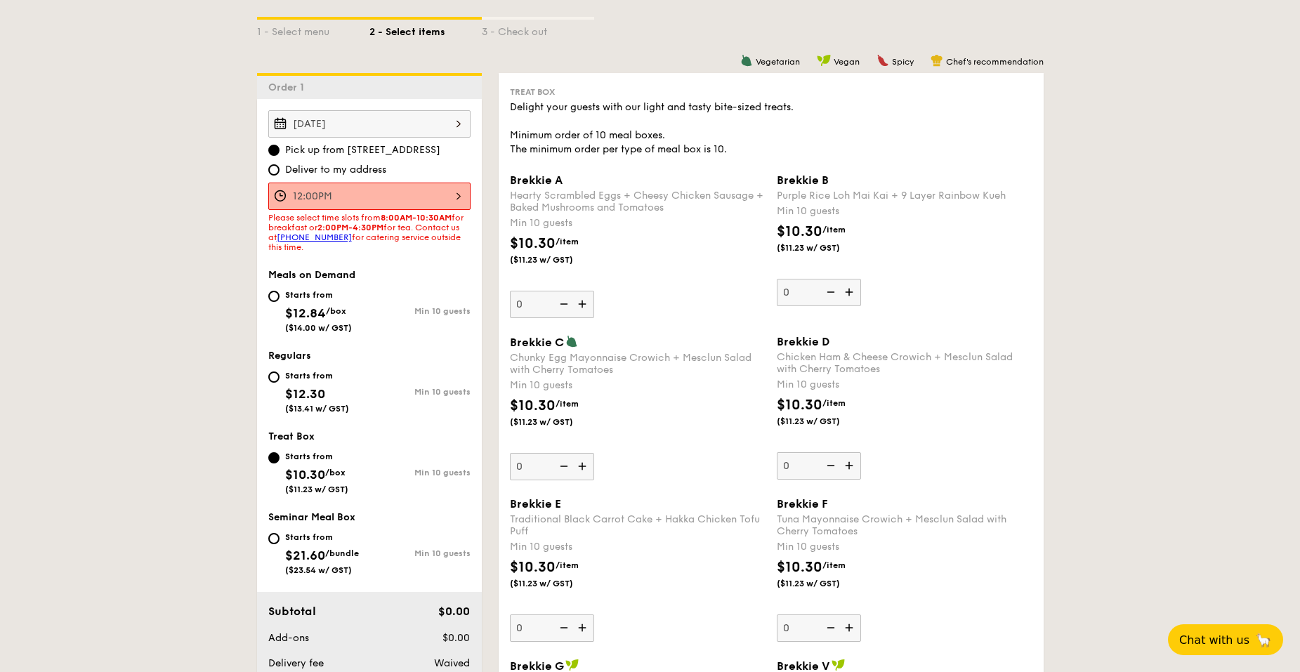
click at [299, 419] on div "Starts from $12.30 ($13.41 w/ GST) Min 10 guests" at bounding box center [370, 394] width 214 height 55
click at [311, 390] on span "$12.30" at bounding box center [305, 393] width 40 height 15
click at [280, 383] on input "Starts from $12.30 ($13.41 w/ GST) Min 10 guests" at bounding box center [273, 377] width 11 height 11
radio input "true"
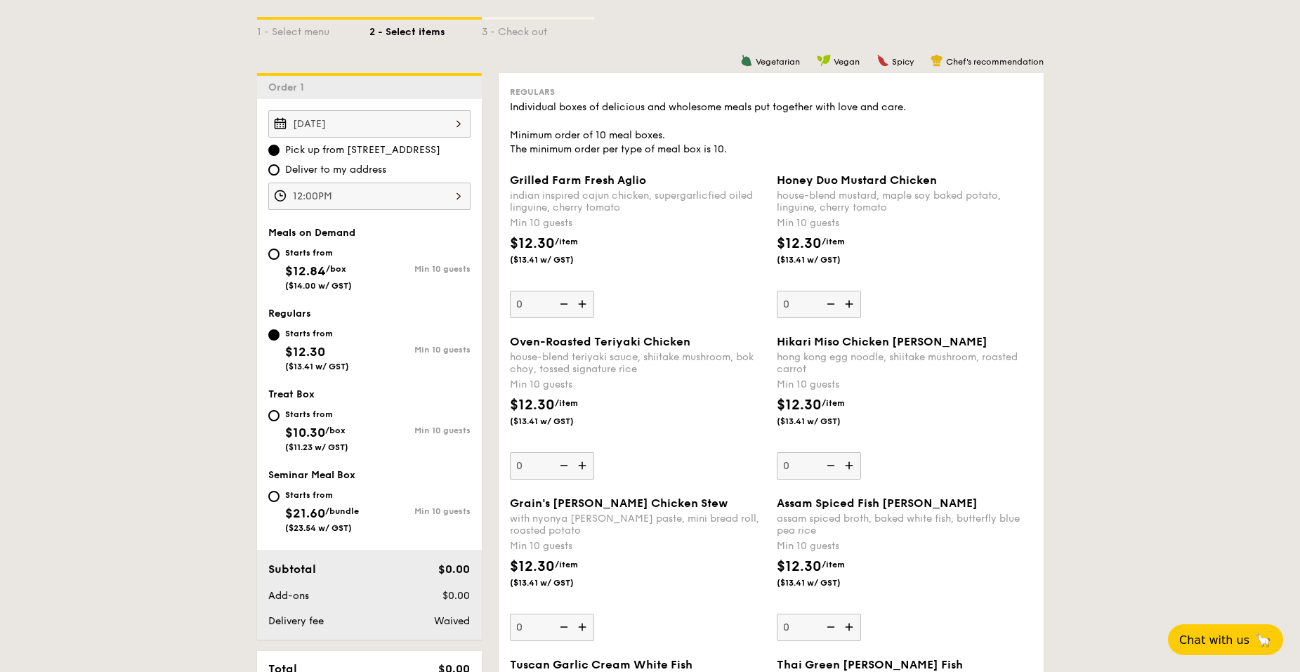
click at [583, 297] on img at bounding box center [583, 304] width 21 height 27
click at [583, 297] on input "0" at bounding box center [552, 304] width 84 height 27
type input "10"
click at [847, 299] on img at bounding box center [850, 304] width 21 height 27
click at [847, 299] on input "0" at bounding box center [819, 304] width 84 height 27
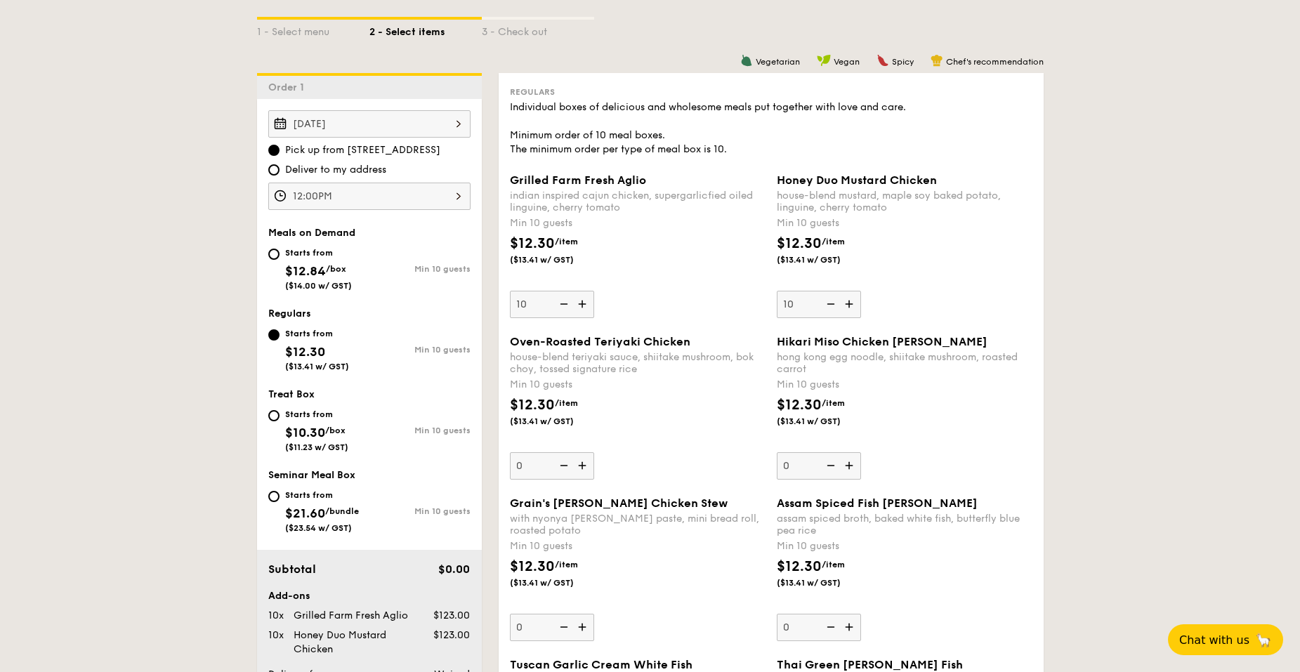
click at [830, 307] on img at bounding box center [829, 304] width 21 height 27
click at [830, 307] on input "10" at bounding box center [819, 304] width 84 height 27
type input "0"
click at [562, 302] on img at bounding box center [562, 304] width 21 height 27
click at [562, 302] on input "10" at bounding box center [552, 304] width 84 height 27
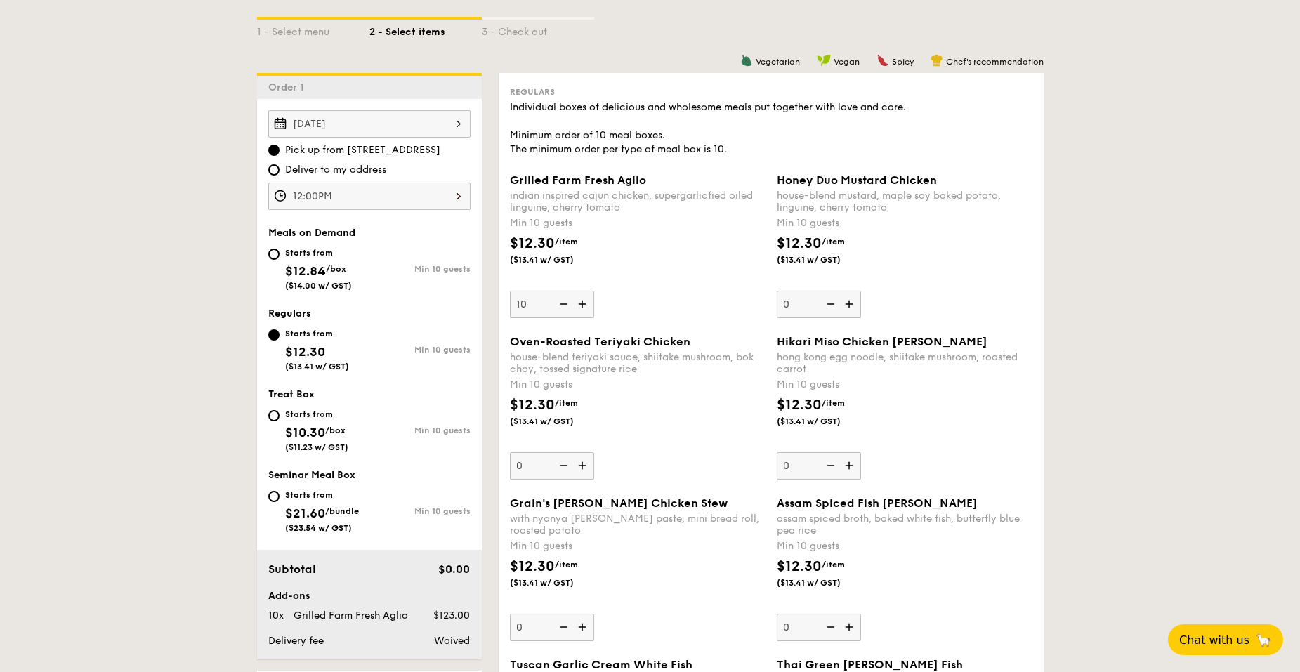
type input "0"
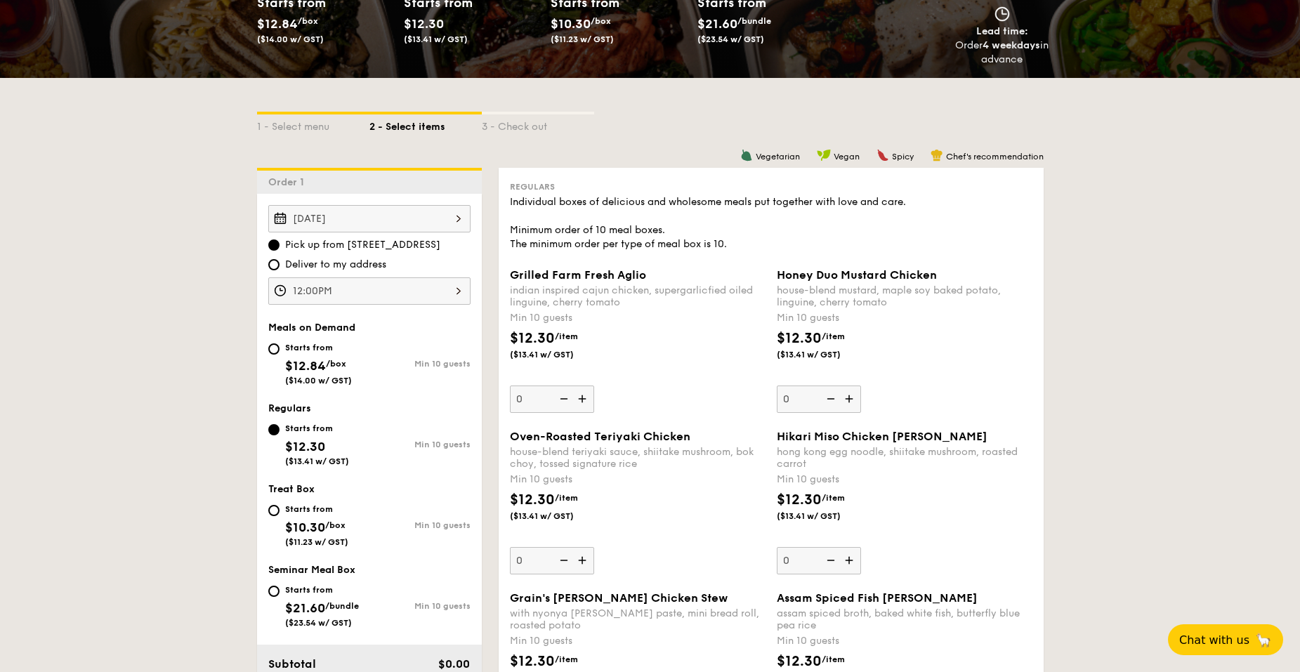
scroll to position [281, 0]
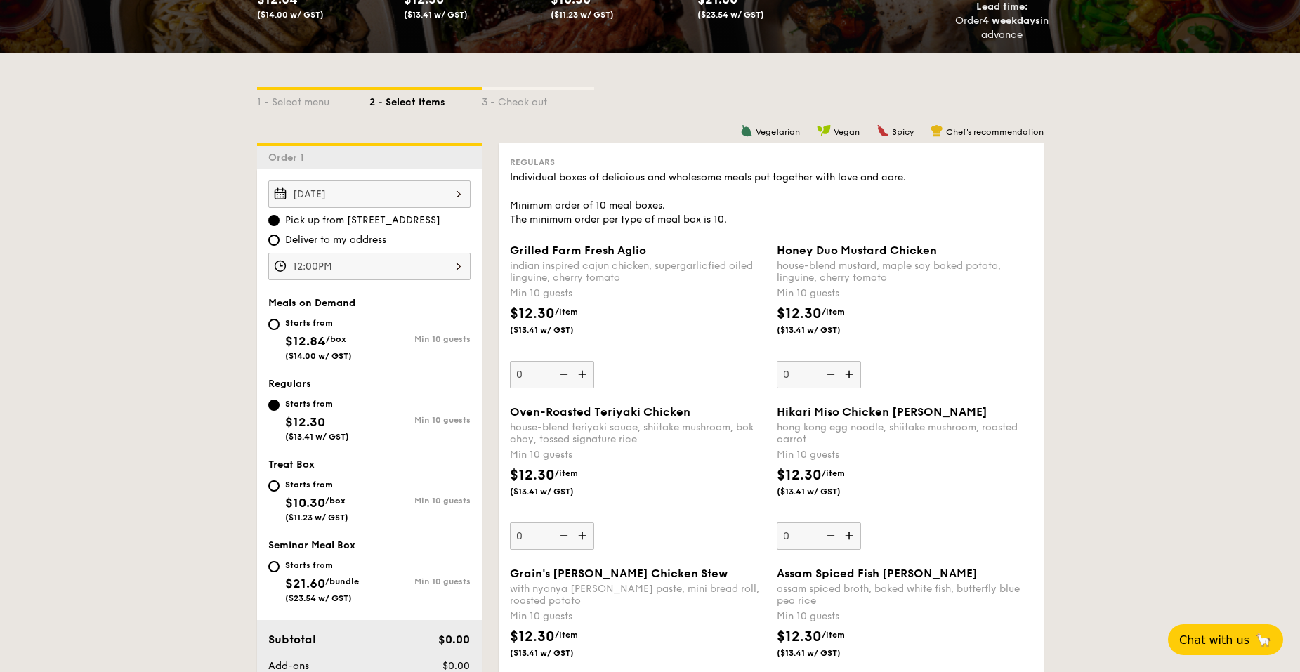
click at [754, 194] on div "Individual boxes of delicious and wholesome meals put together with love and ca…" at bounding box center [771, 199] width 523 height 56
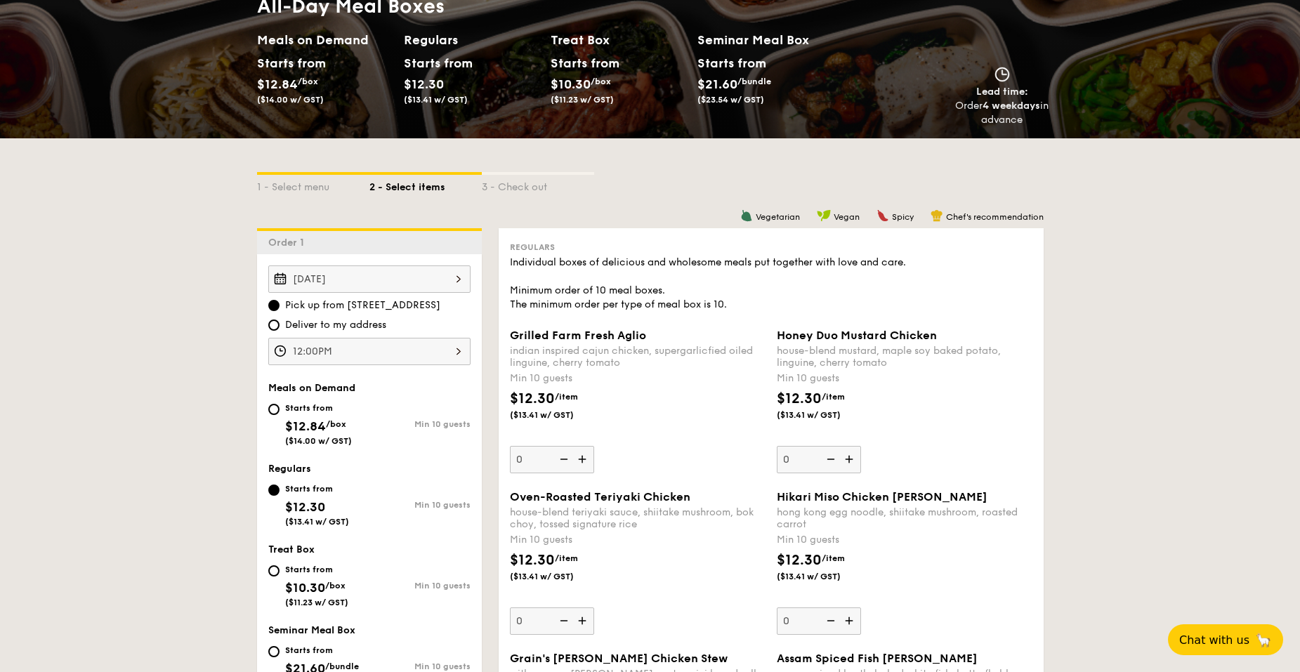
scroll to position [211, 0]
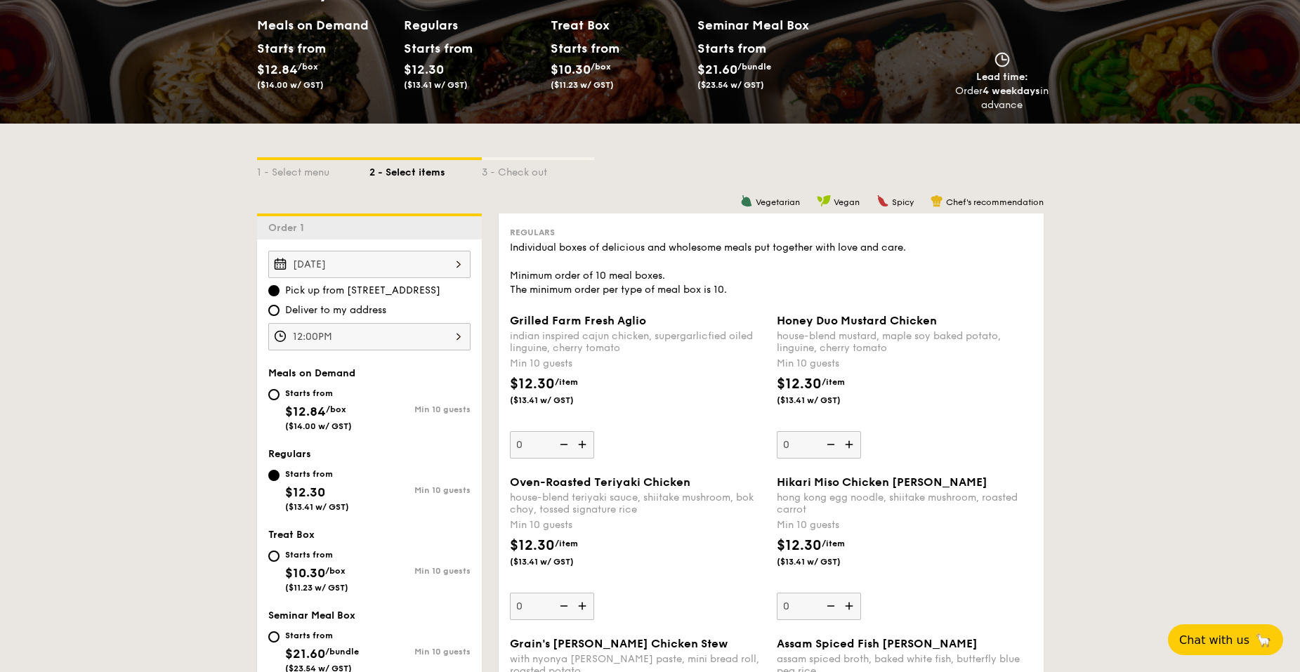
click at [292, 412] on span "$12.84" at bounding box center [305, 411] width 41 height 15
click at [280, 400] on input "Starts from $12.84 /box ($14.00 w/ GST) Min 10 guests" at bounding box center [273, 394] width 11 height 11
radio input "true"
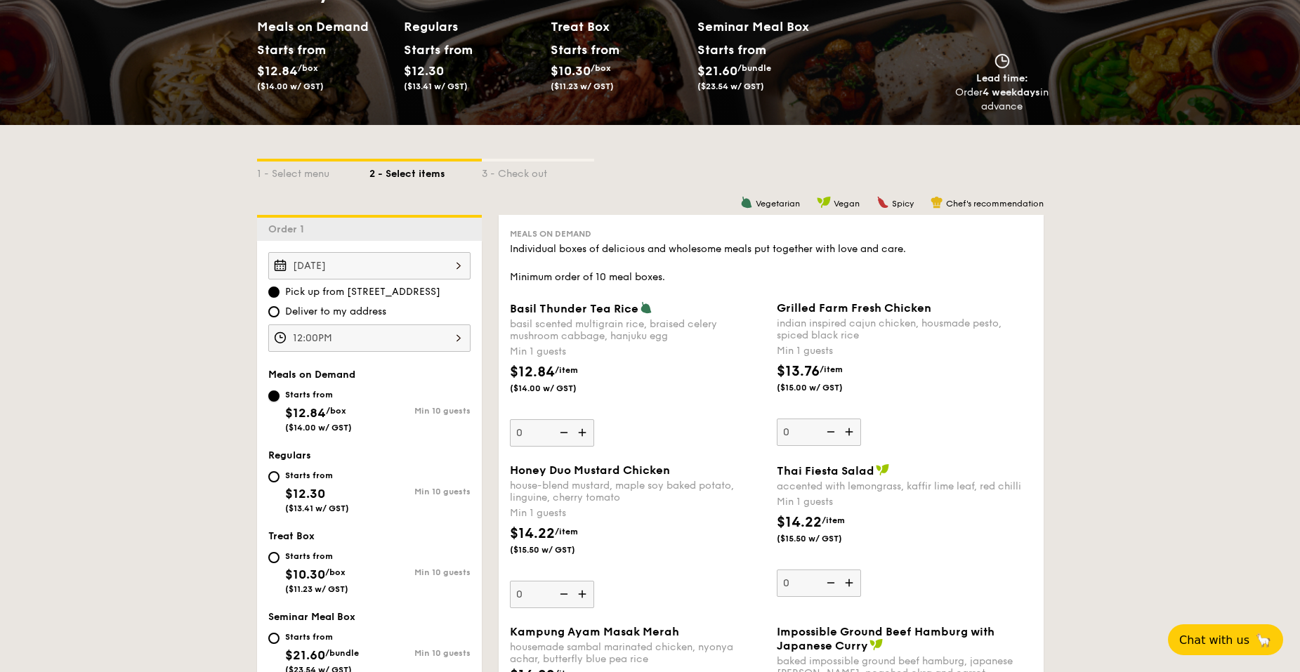
scroll to position [141, 0]
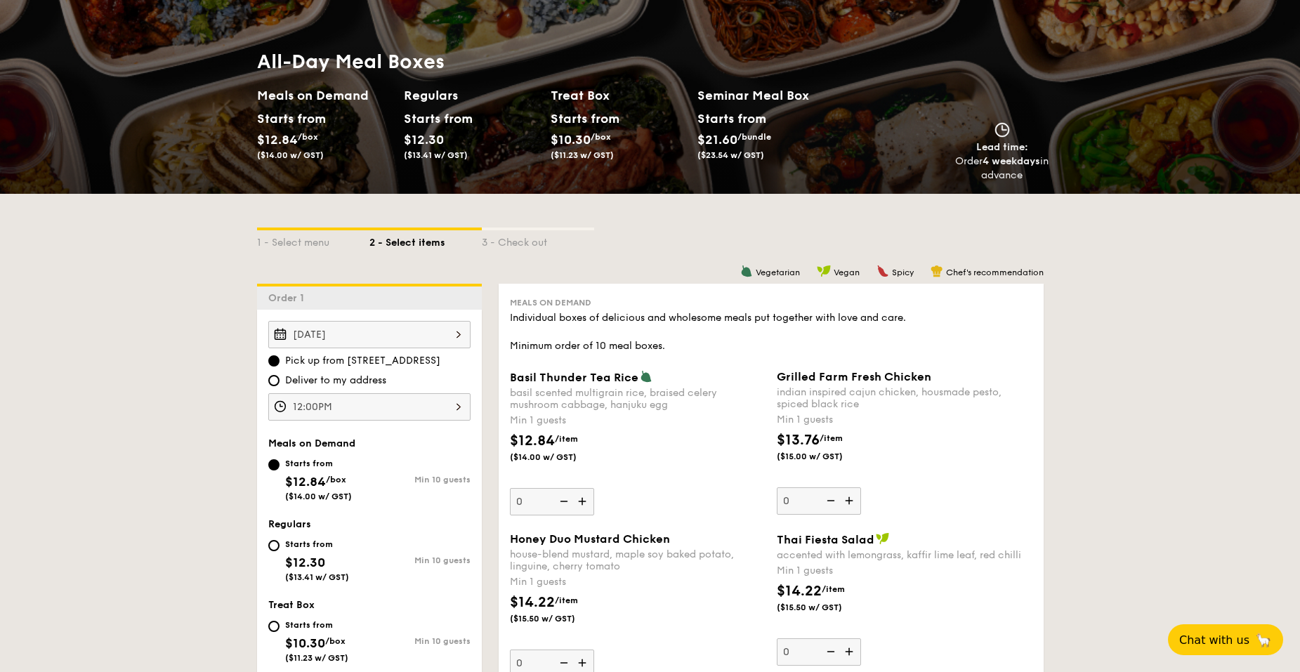
click at [300, 389] on div "Oct 03, 2025 Pick up from 5 Burn Road #05-01 Deliver to my address 12:00PM" at bounding box center [369, 371] width 202 height 100
click at [289, 384] on span "Deliver to my address" at bounding box center [335, 381] width 101 height 14
click at [280, 384] on input "Deliver to my address" at bounding box center [273, 380] width 11 height 11
radio input "true"
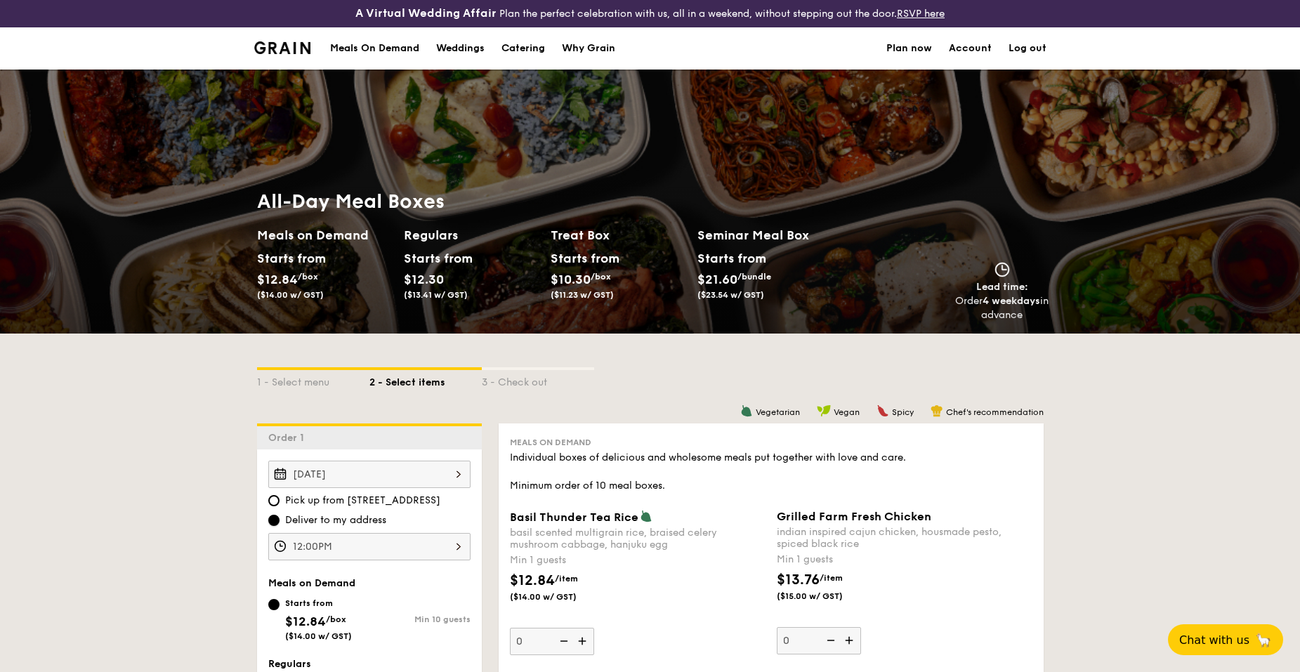
scroll to position [0, 0]
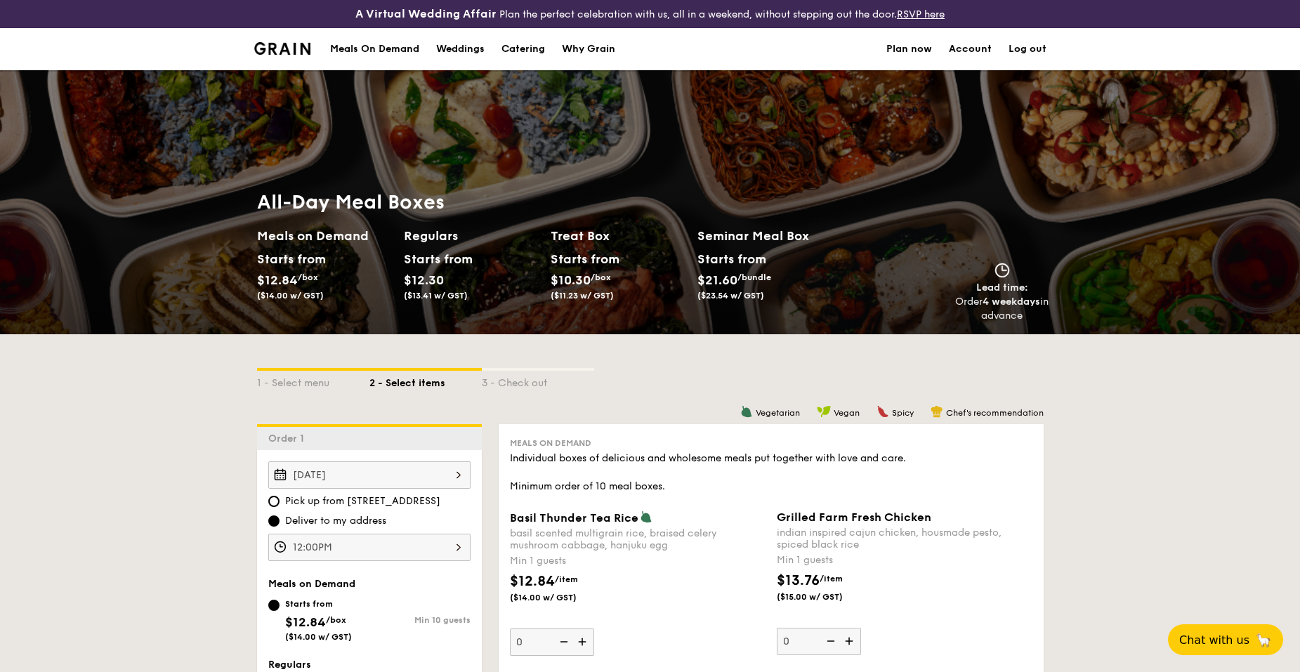
click at [372, 49] on div "Meals On Demand" at bounding box center [374, 49] width 89 height 42
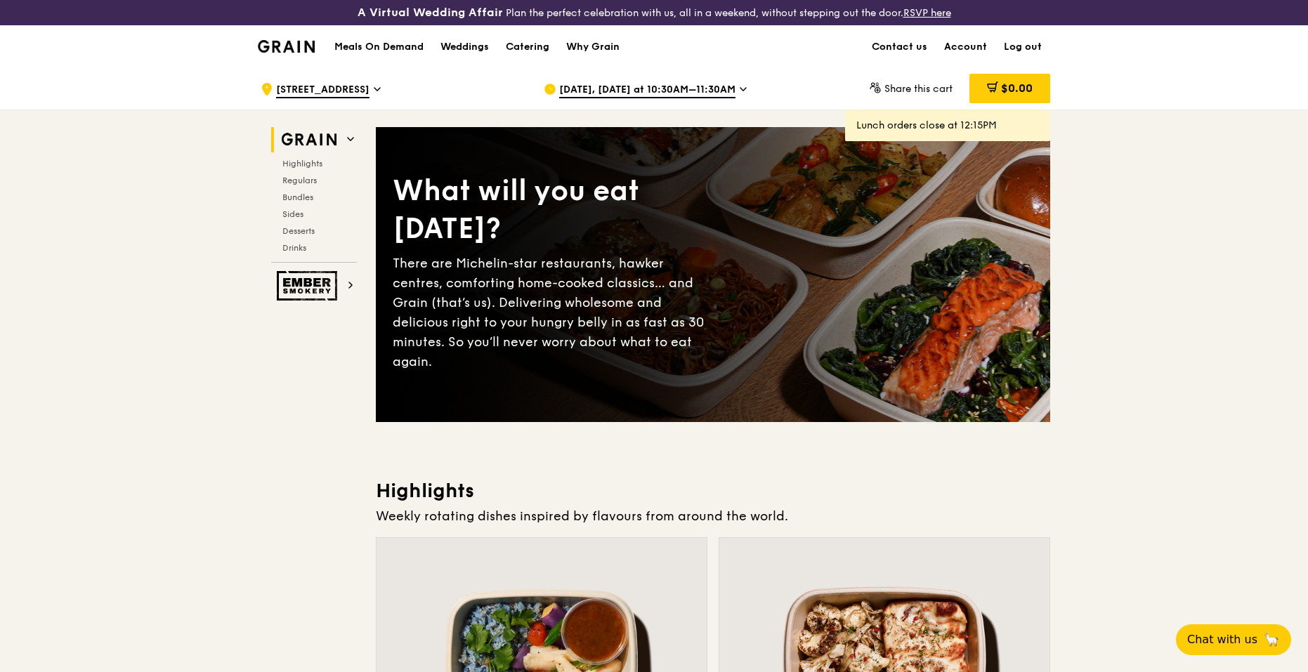
click at [656, 84] on span "[DATE], [DATE] at 10:30AM–11:30AM" at bounding box center [647, 90] width 176 height 15
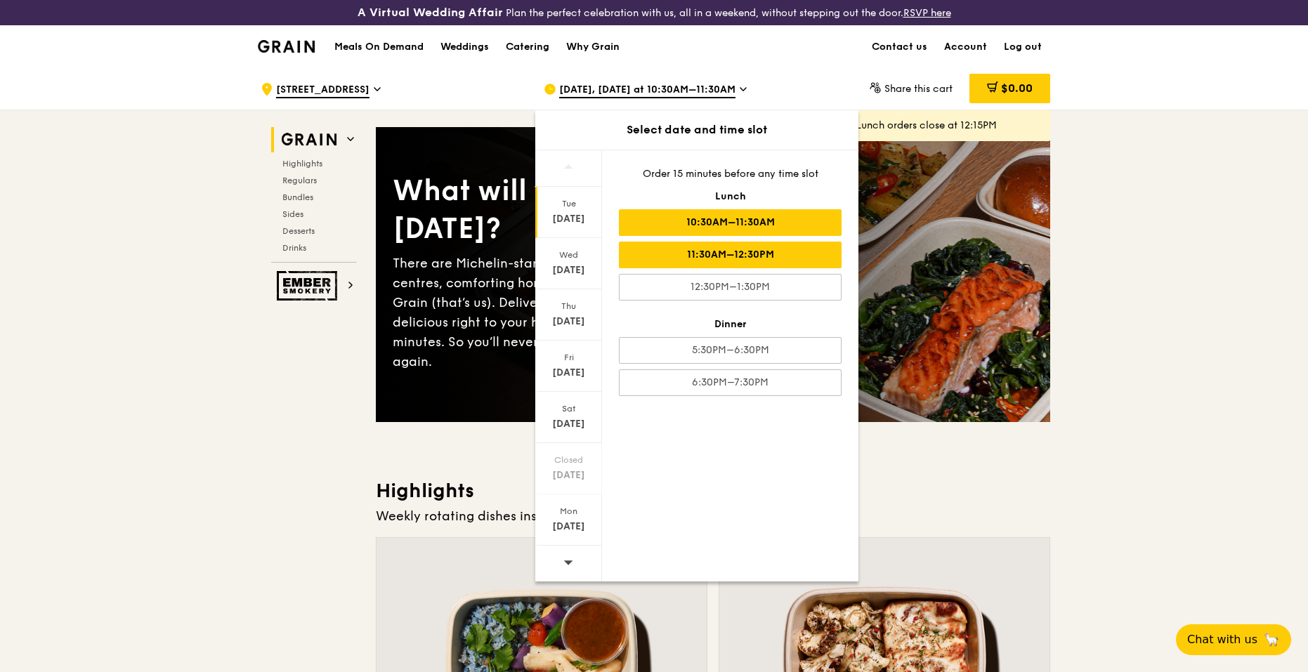
click at [747, 261] on div "11:30AM–12:30PM" at bounding box center [730, 255] width 223 height 27
click at [580, 561] on div at bounding box center [568, 564] width 67 height 36
click at [570, 365] on div "[DATE]" at bounding box center [568, 366] width 67 height 51
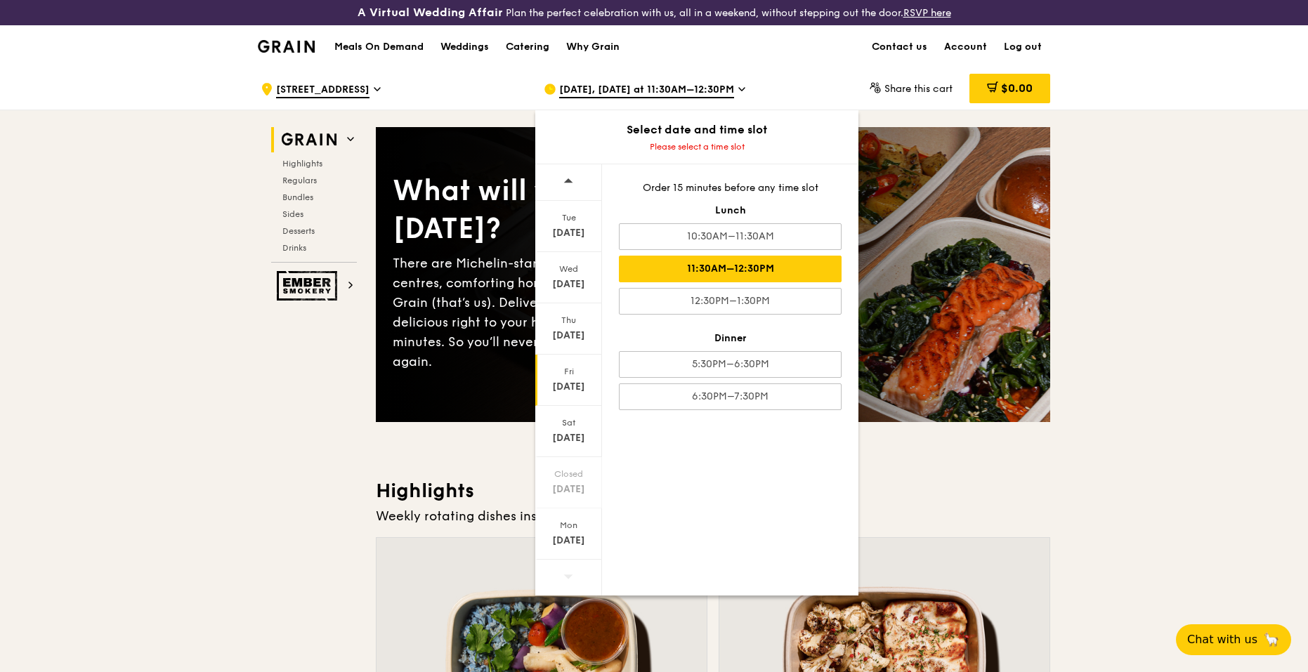
click at [777, 268] on div "11:30AM–12:30PM" at bounding box center [730, 269] width 223 height 27
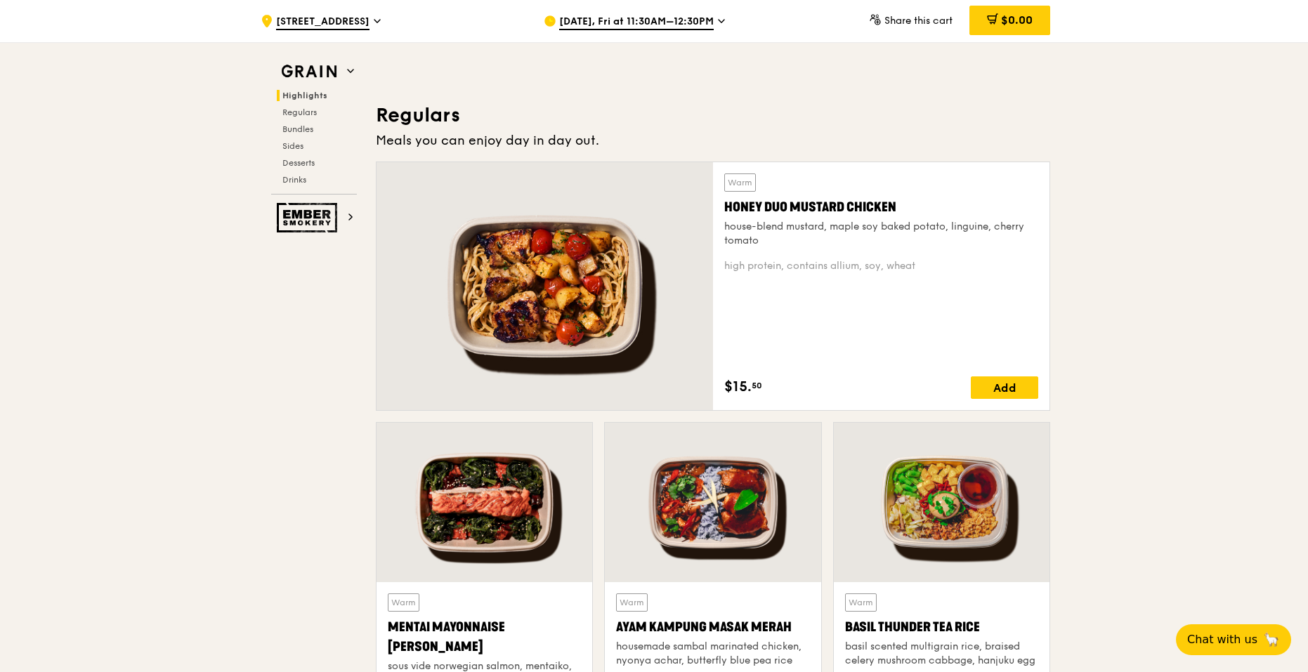
scroll to position [843, 0]
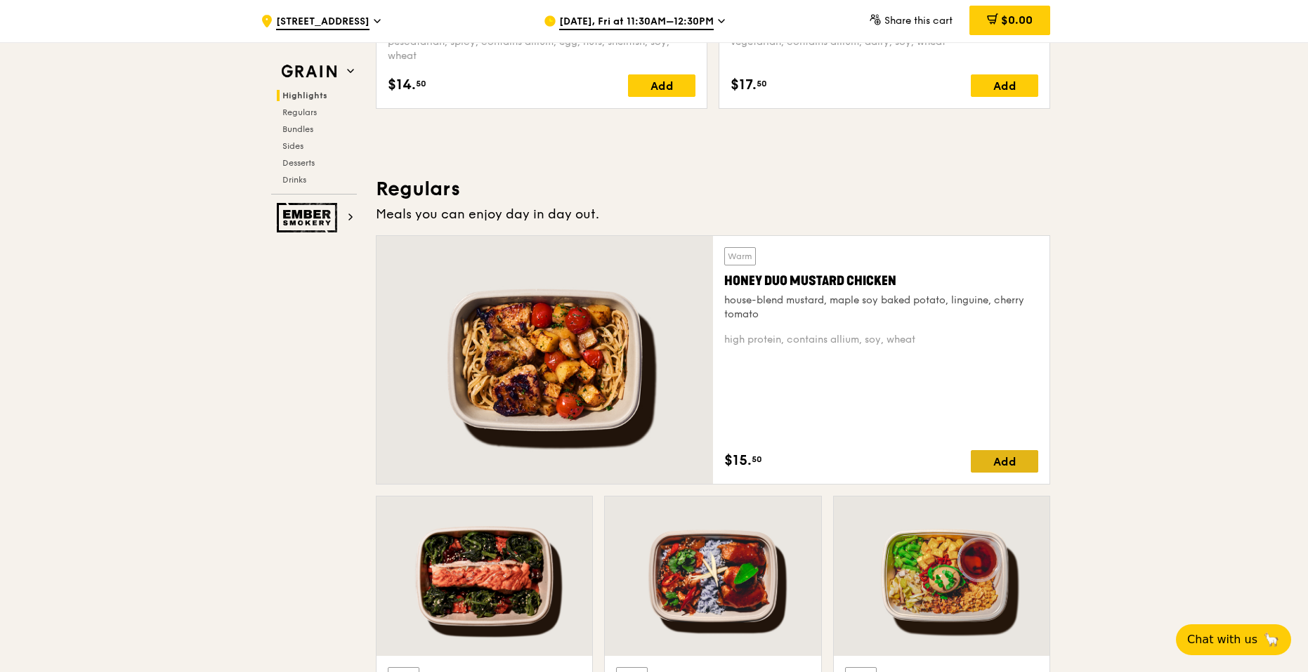
click at [1000, 459] on div "Add" at bounding box center [1004, 461] width 67 height 22
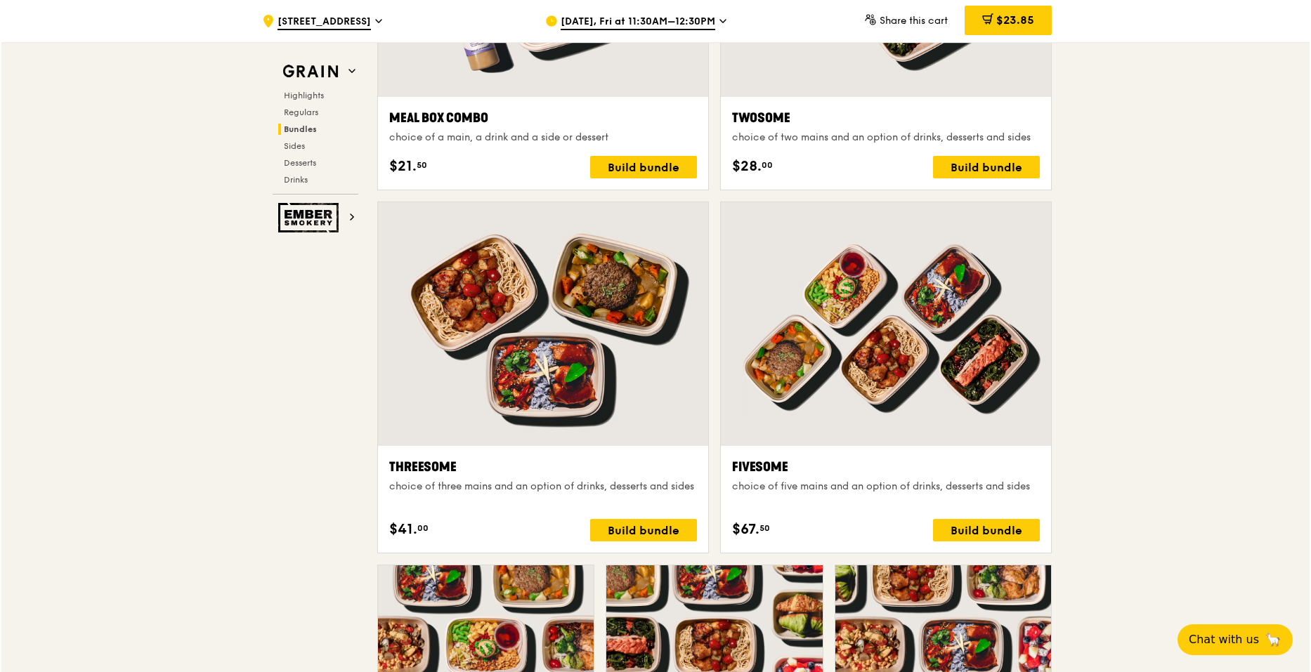
scroll to position [2301, 0]
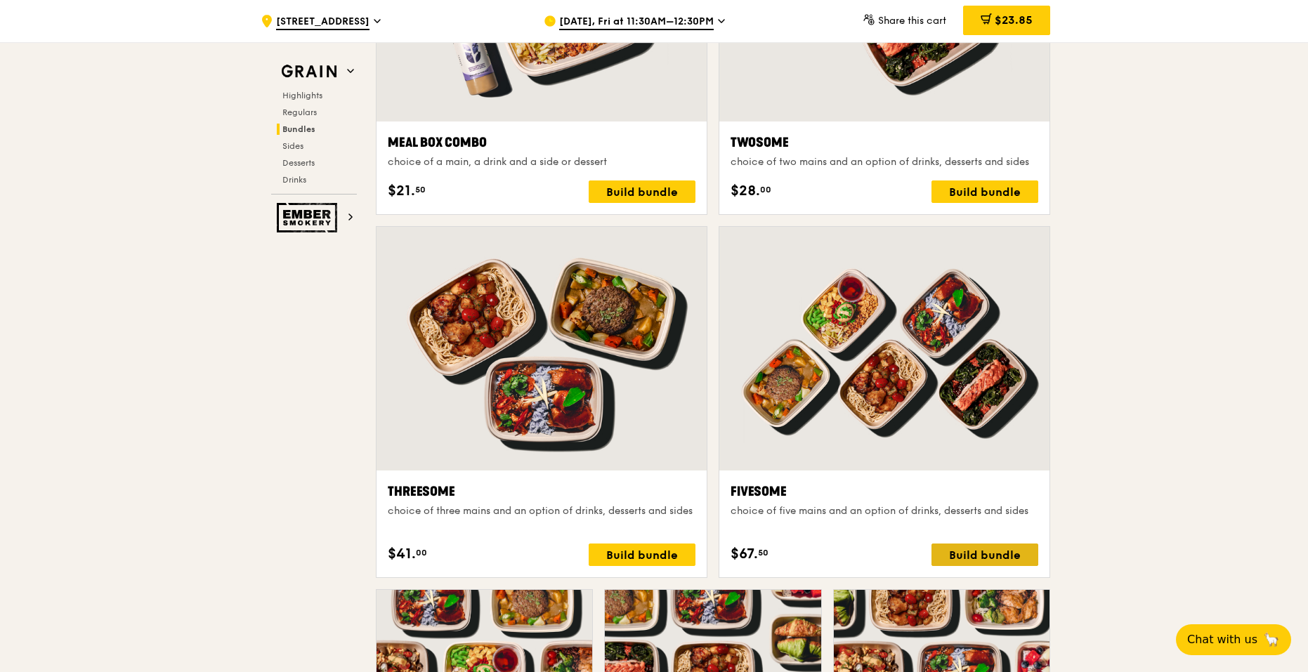
click at [991, 548] on div "Build bundle" at bounding box center [985, 555] width 107 height 22
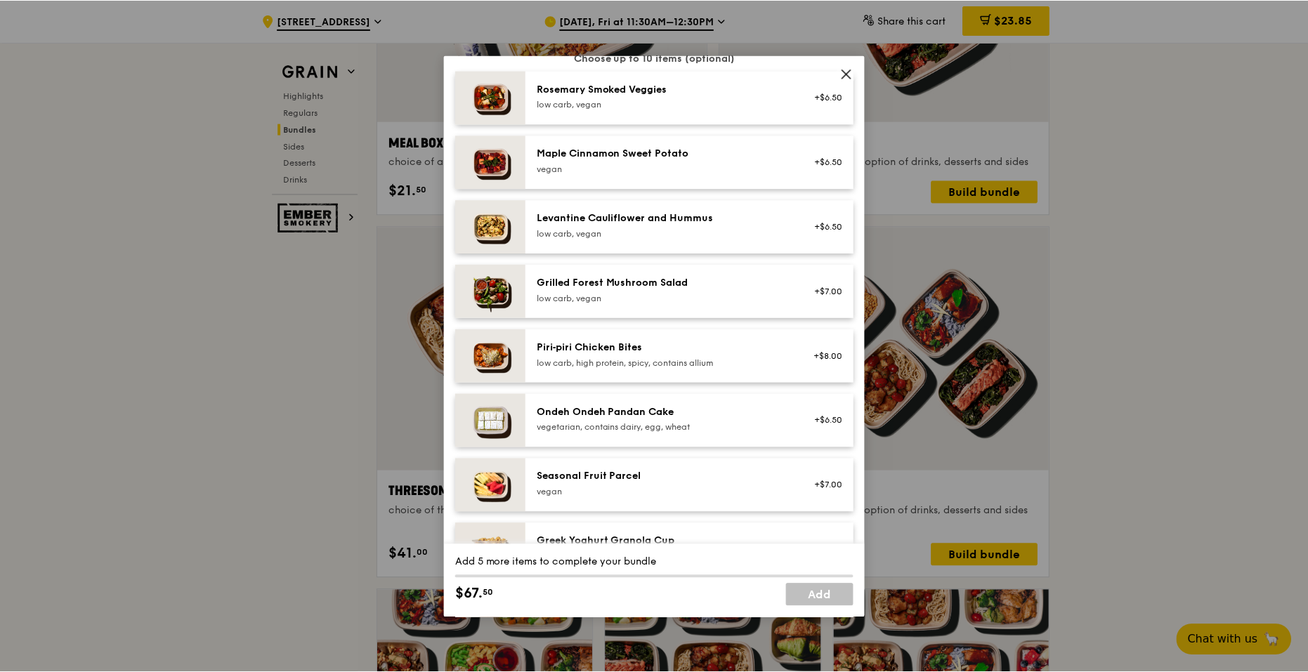
scroll to position [632, 0]
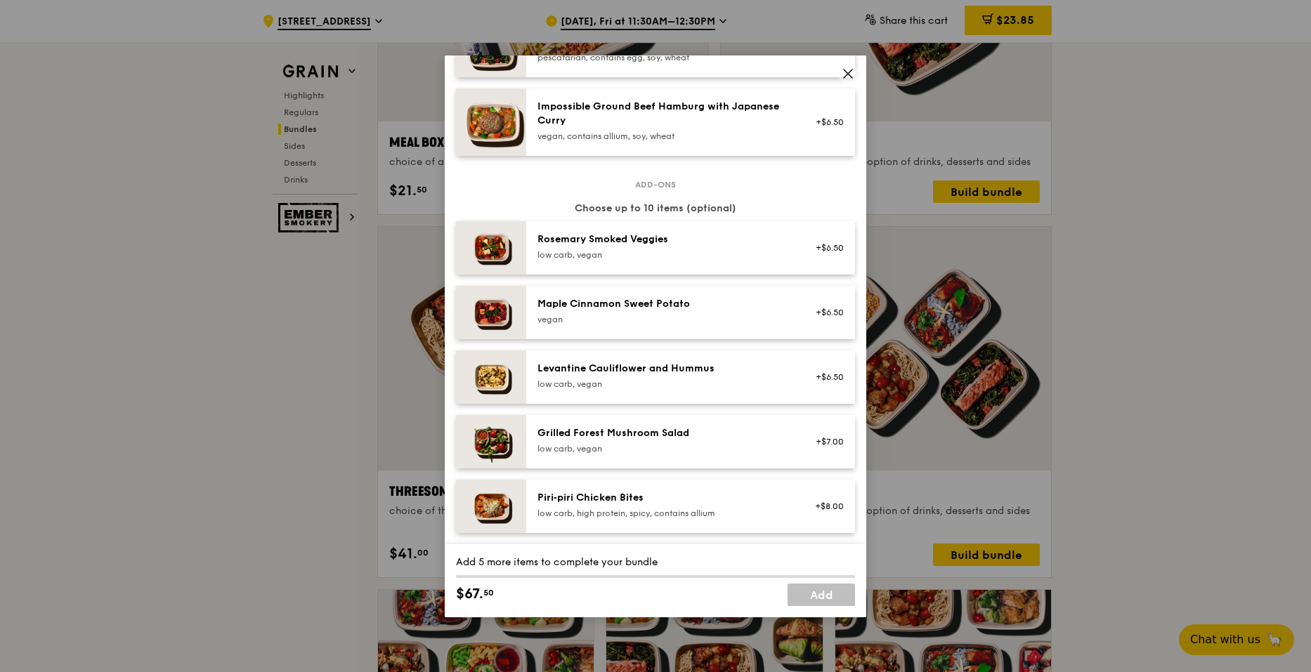
click at [849, 76] on icon at bounding box center [848, 73] width 13 height 13
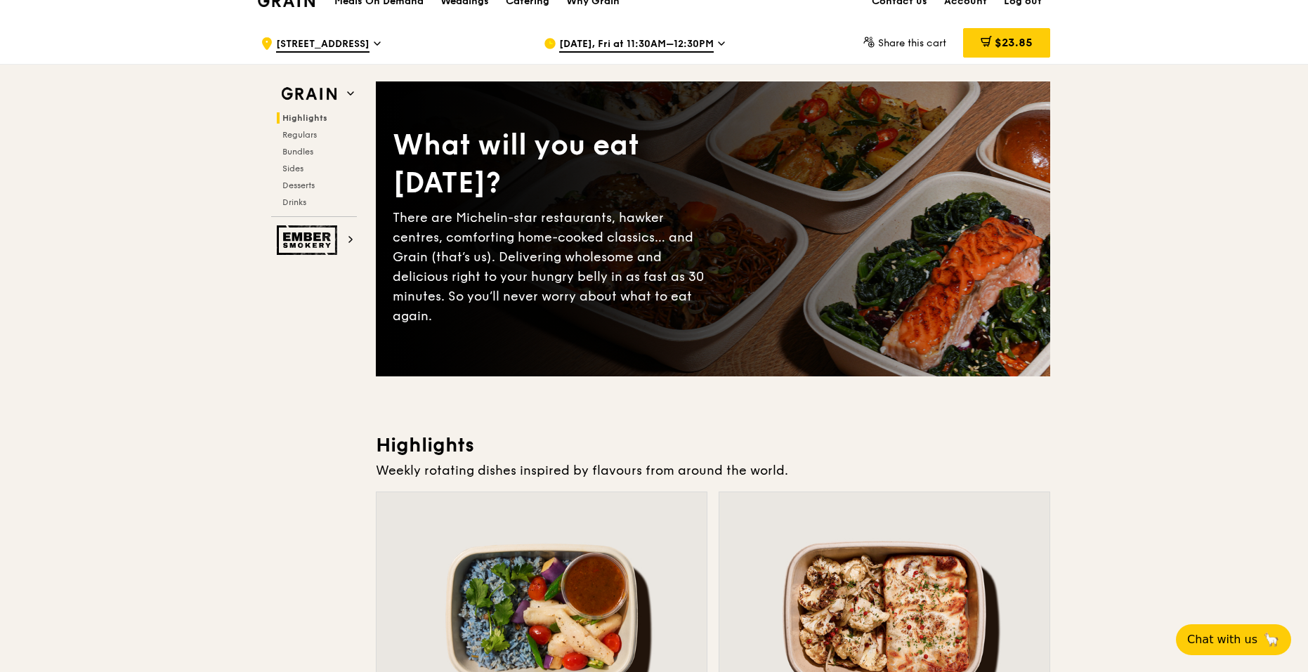
scroll to position [0, 0]
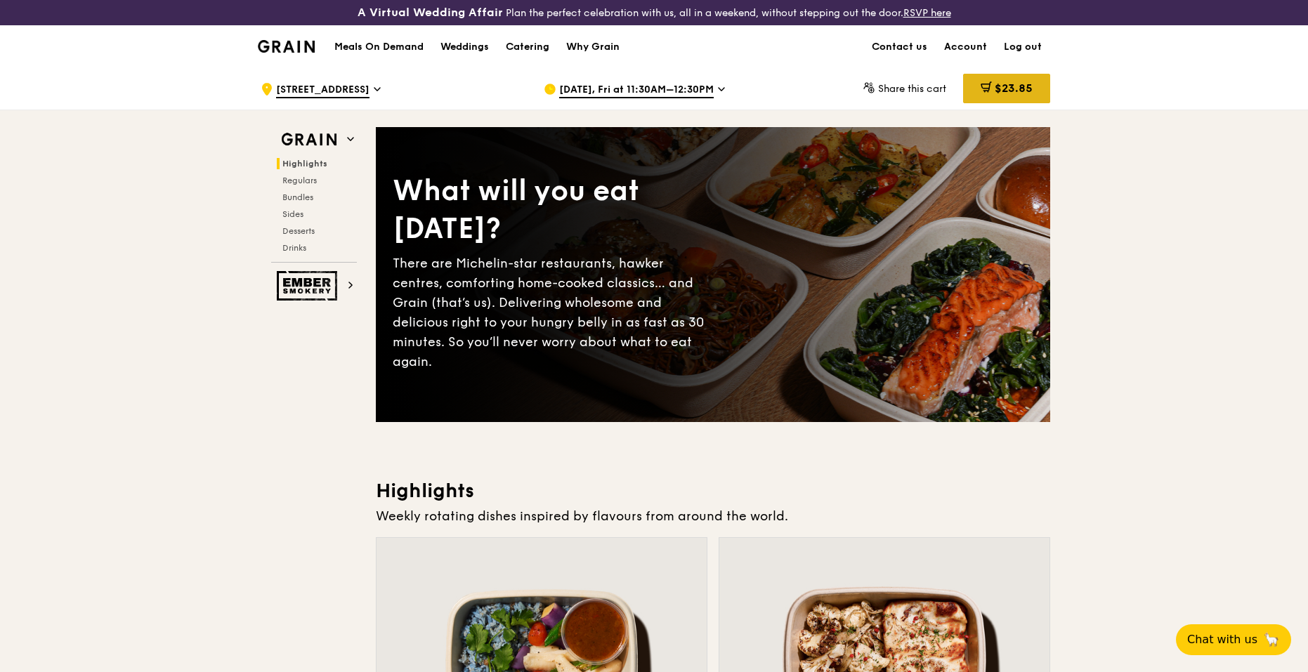
click at [982, 91] on icon at bounding box center [986, 86] width 11 height 11
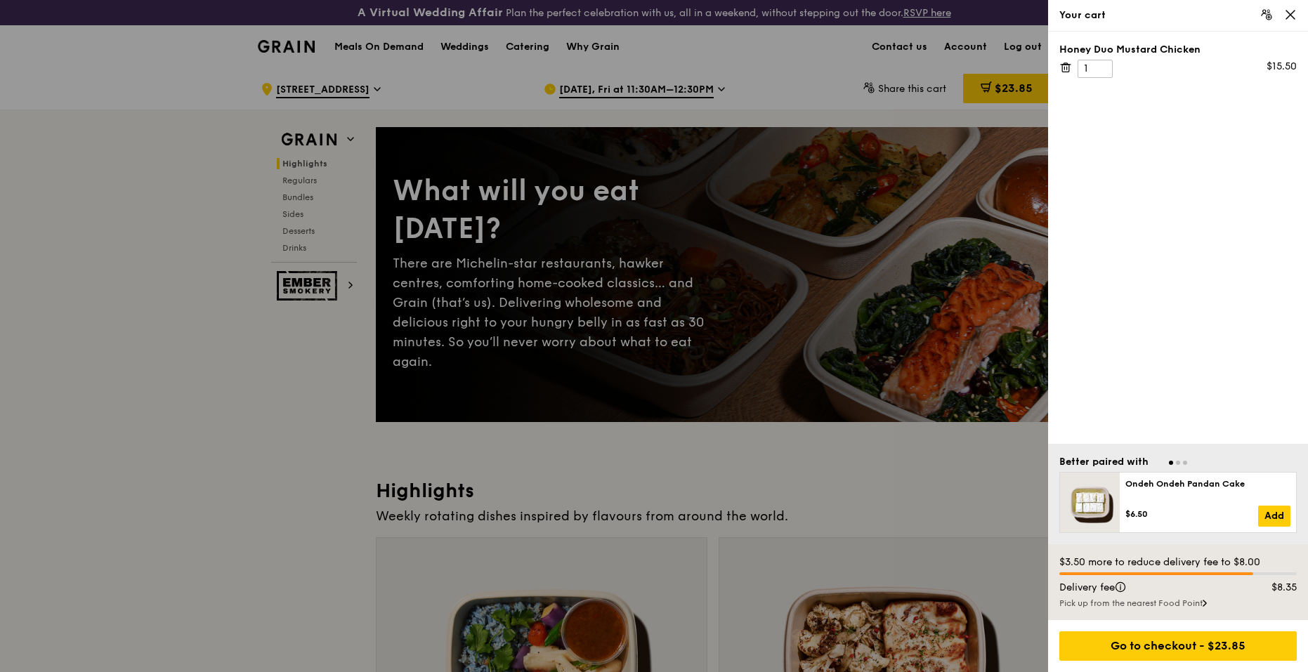
click at [1287, 19] on icon at bounding box center [1290, 15] width 8 height 8
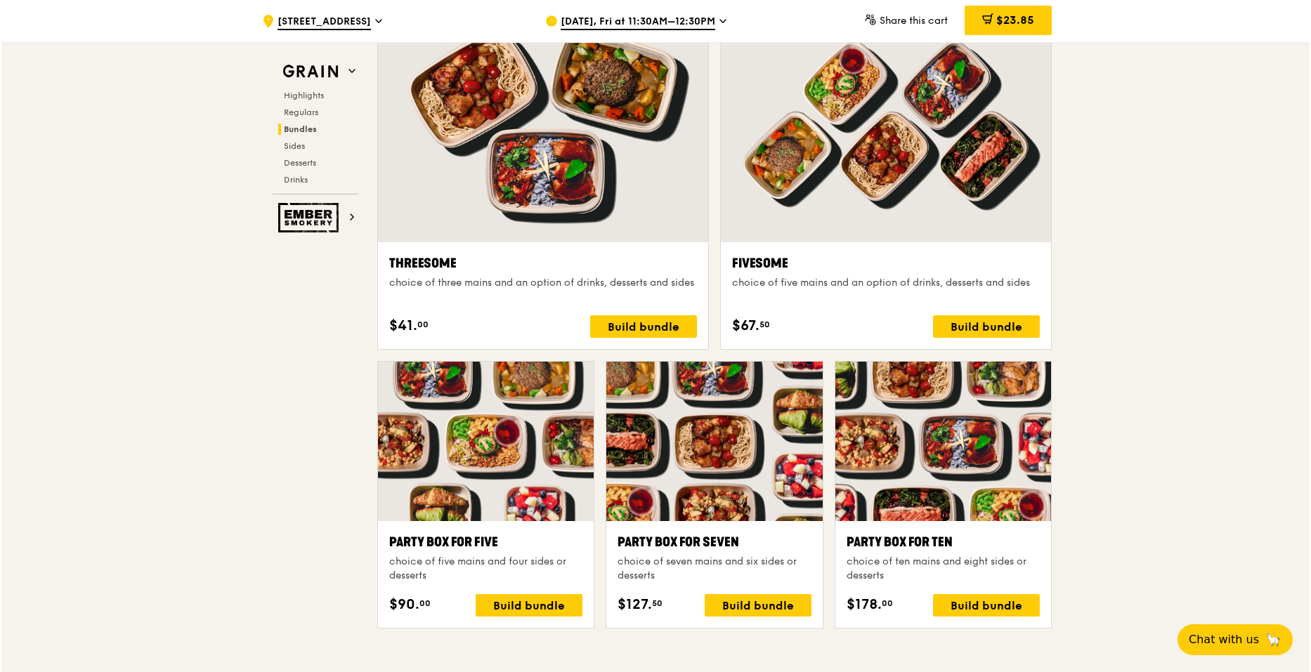
scroll to position [2670, 0]
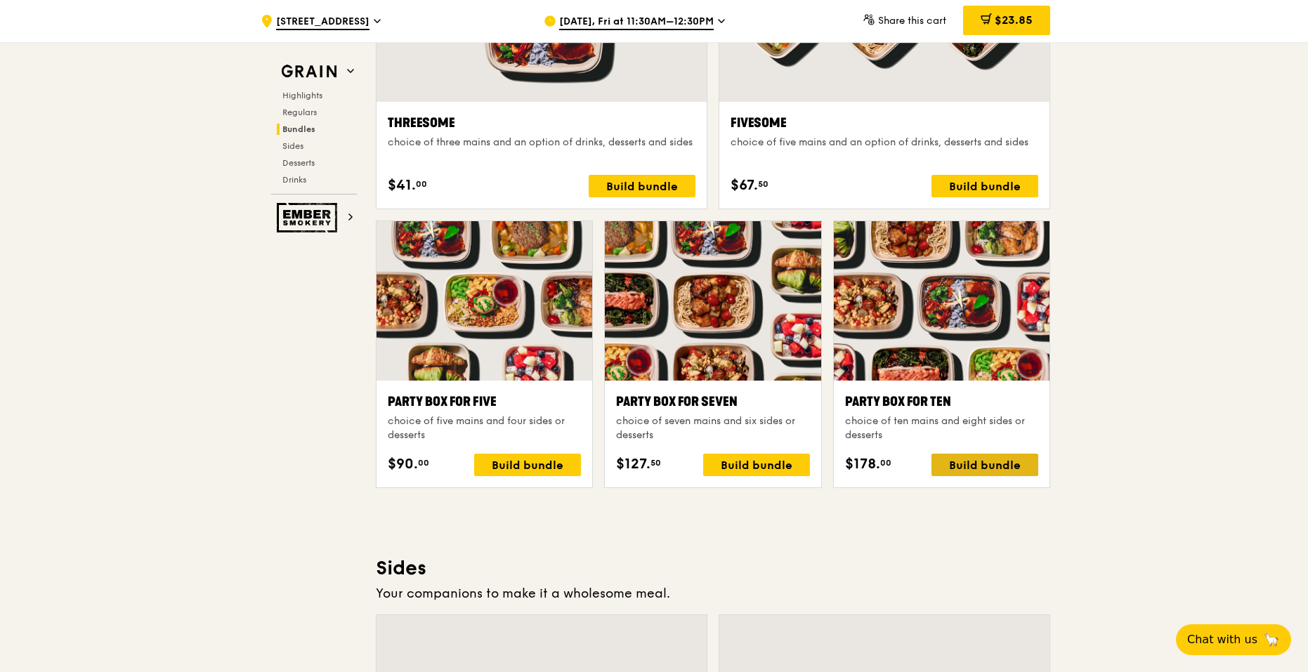
click at [997, 466] on div "Build bundle" at bounding box center [985, 465] width 107 height 22
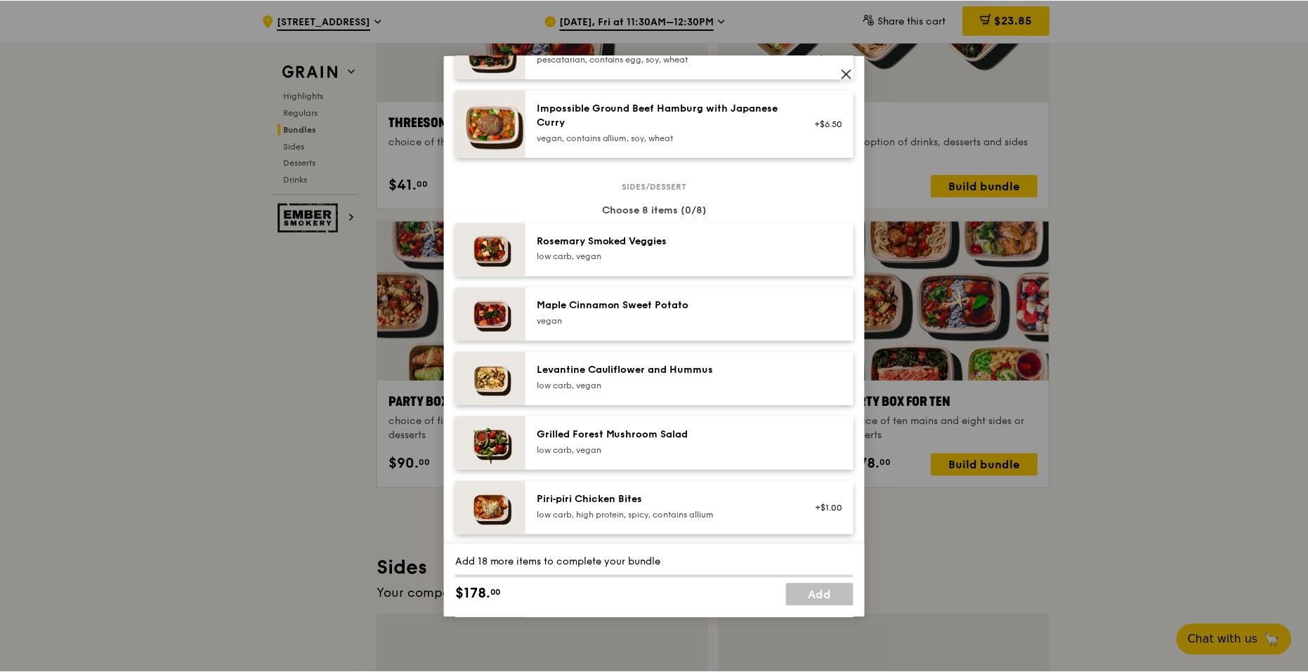
scroll to position [562, 0]
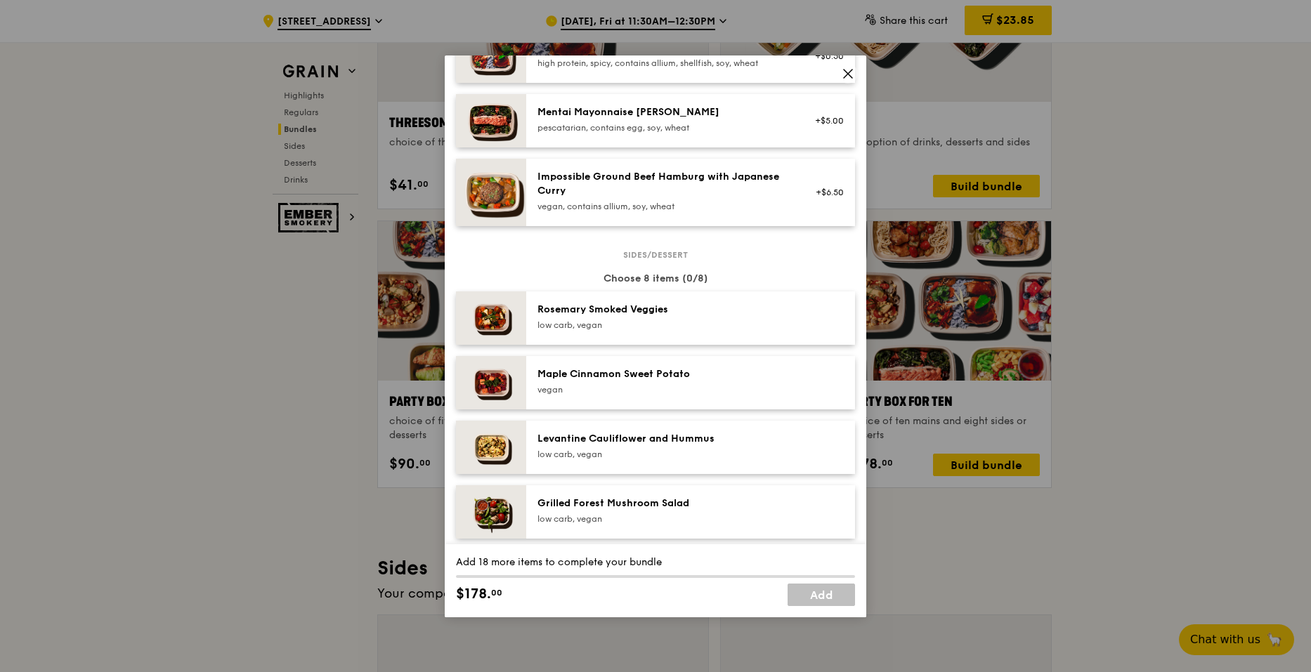
click at [854, 72] on span at bounding box center [848, 74] width 20 height 20
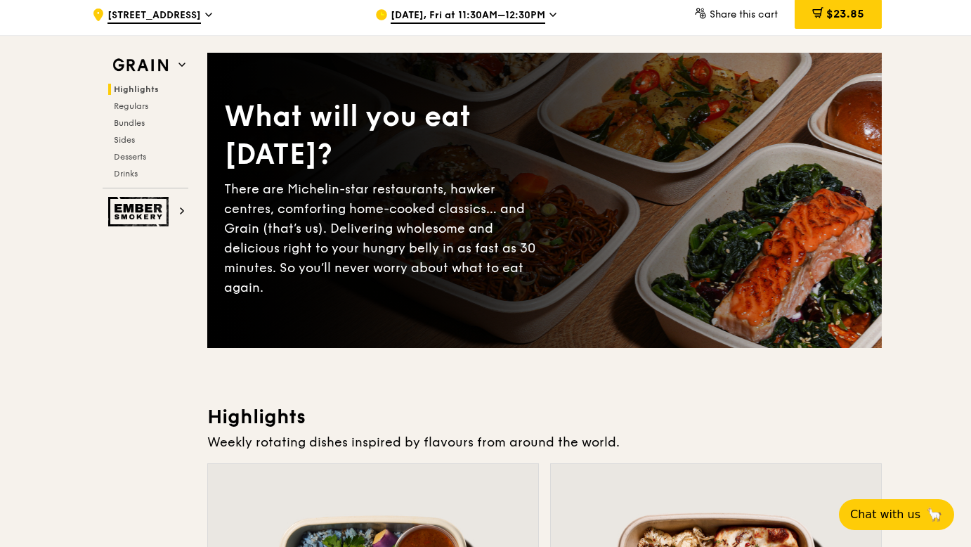
scroll to position [0, 0]
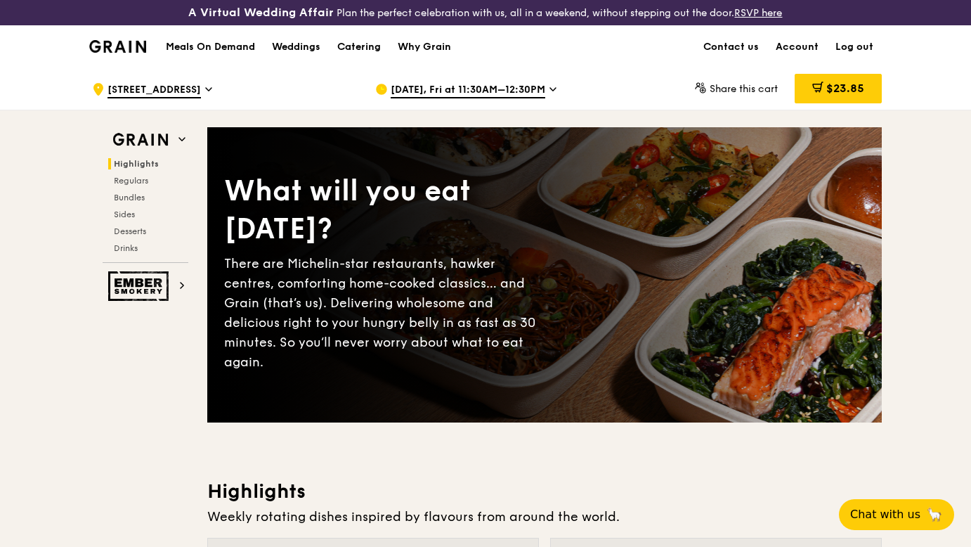
click at [518, 83] on span "[DATE], Fri at 11:30AM–12:30PM" at bounding box center [468, 90] width 155 height 15
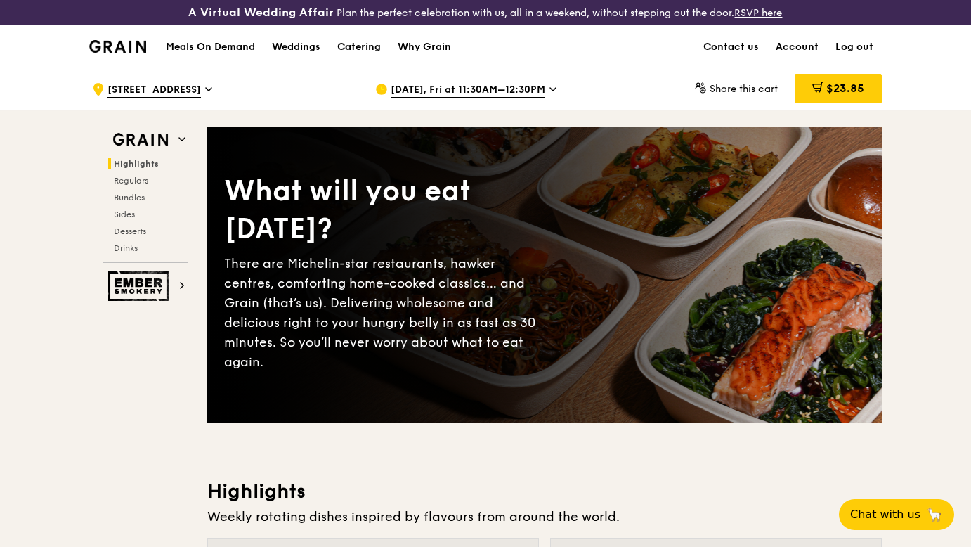
click at [188, 89] on div ".cls-1 { fill: none; stroke: #fff; stroke-linecap: round; stroke-linejoin: roun…" at bounding box center [222, 89] width 261 height 42
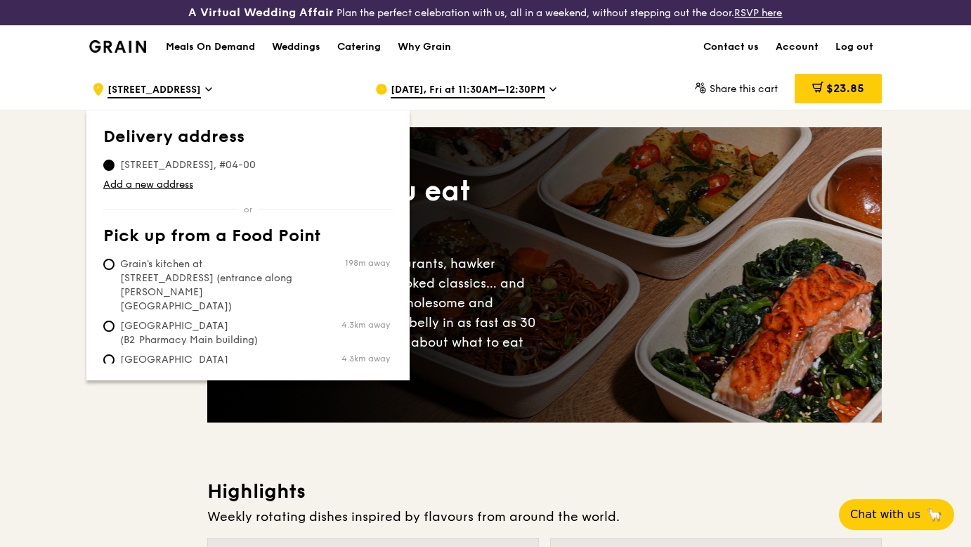
click at [205, 83] on icon at bounding box center [208, 89] width 7 height 13
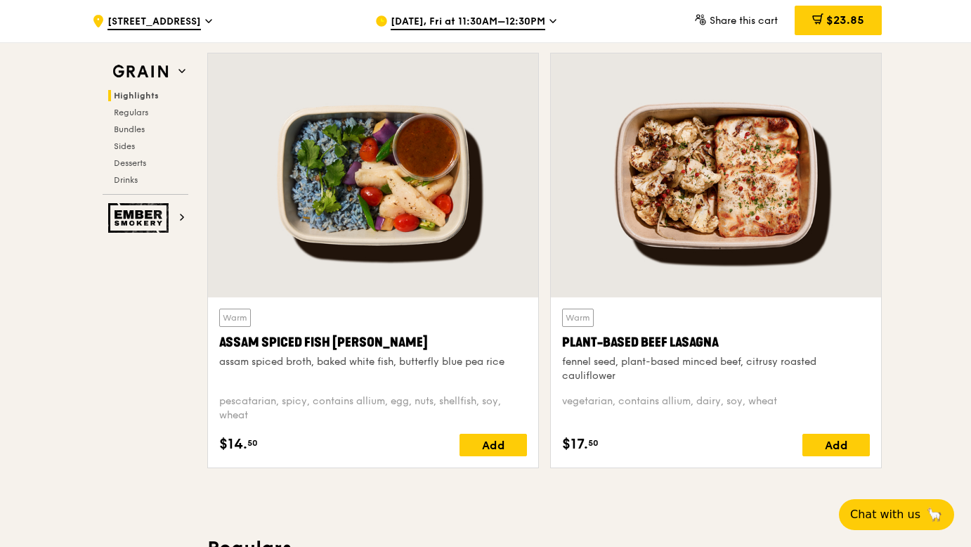
scroll to position [562, 0]
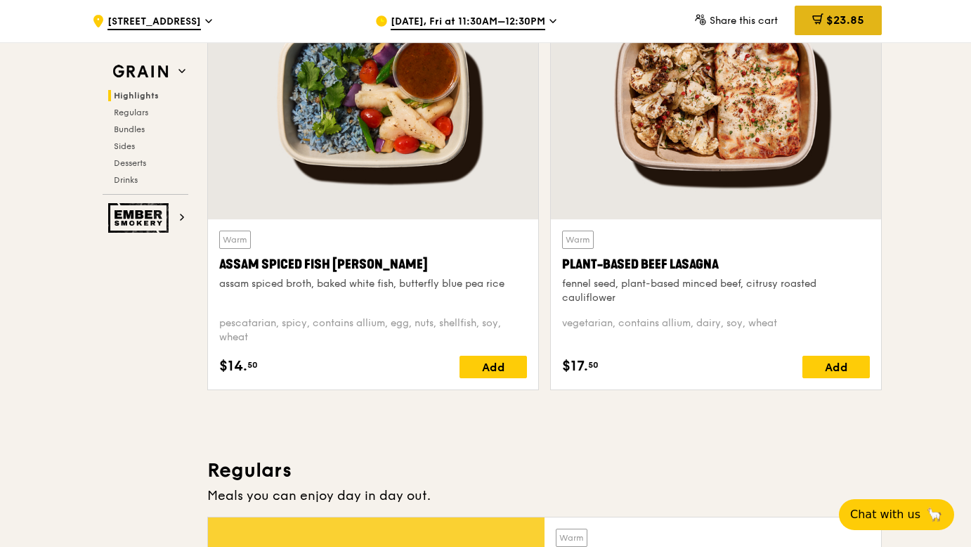
click at [833, 21] on span "$23.85" at bounding box center [845, 19] width 38 height 13
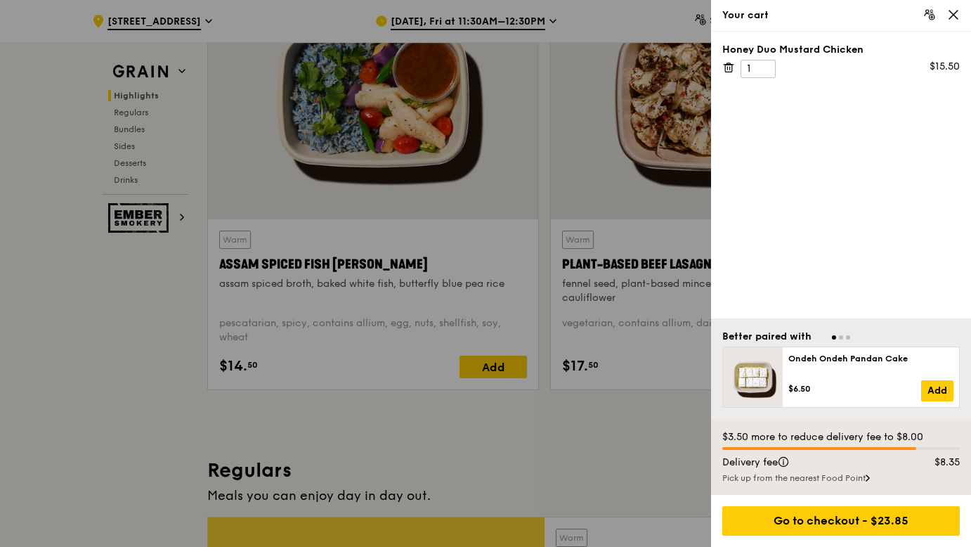
click at [730, 69] on icon at bounding box center [730, 68] width 0 height 3
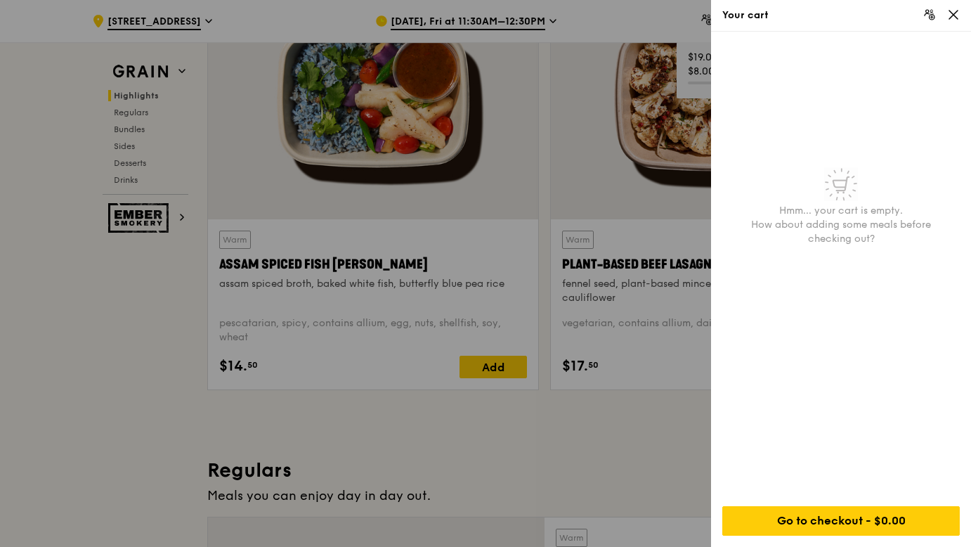
click at [951, 12] on icon at bounding box center [953, 15] width 8 height 8
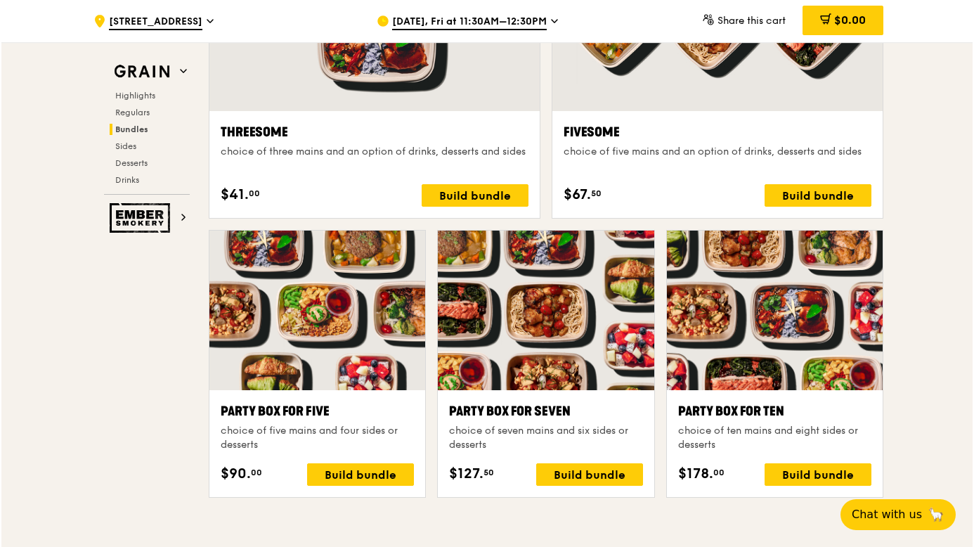
scroll to position [2740, 0]
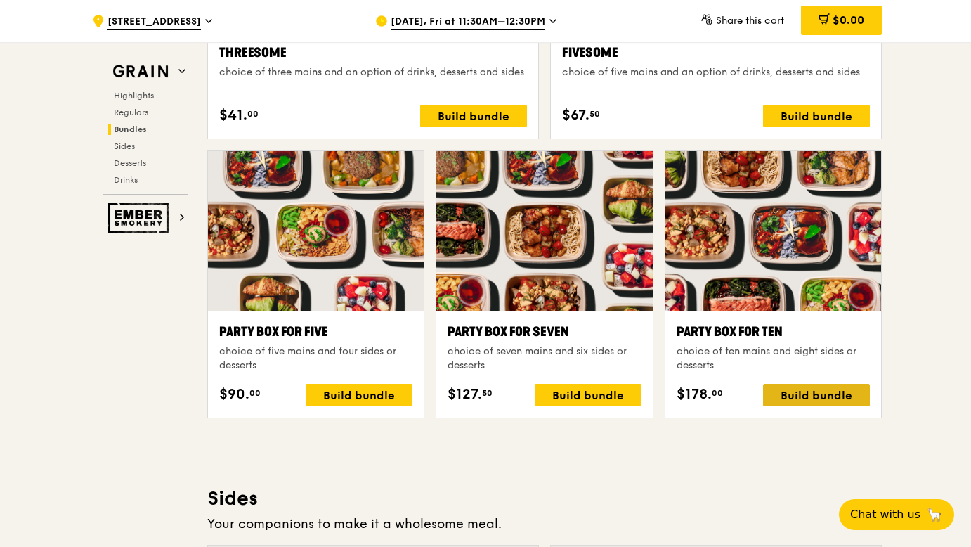
click at [820, 391] on div "Build bundle" at bounding box center [816, 395] width 107 height 22
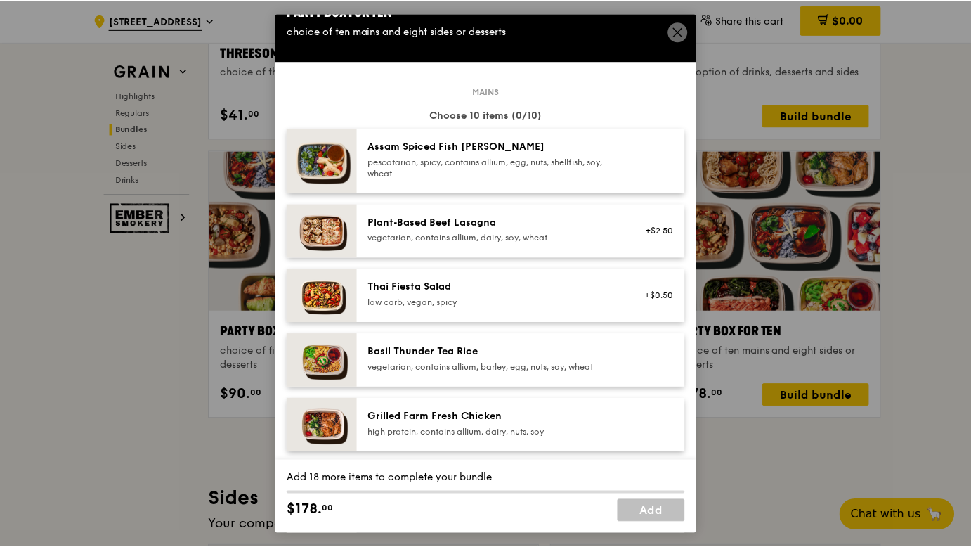
scroll to position [0, 0]
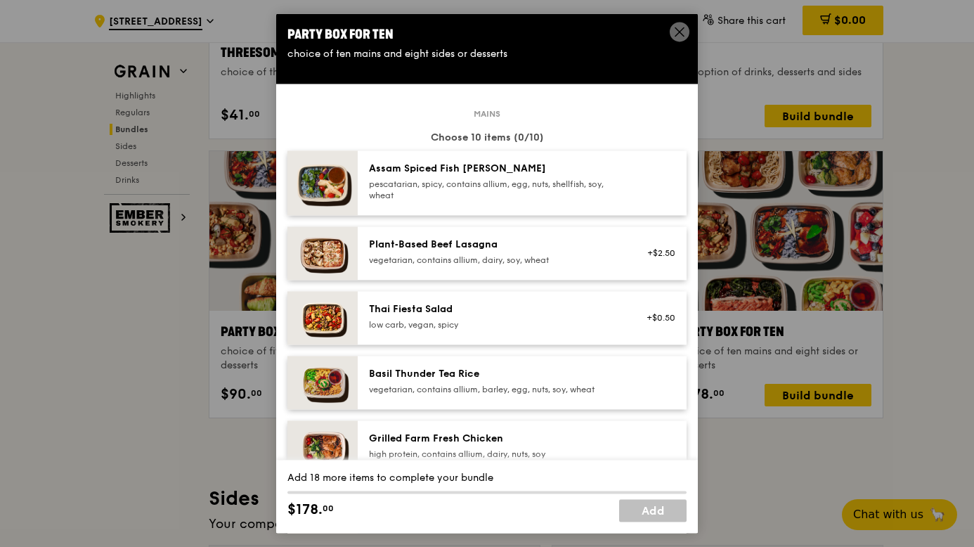
click at [674, 30] on icon at bounding box center [679, 31] width 13 height 13
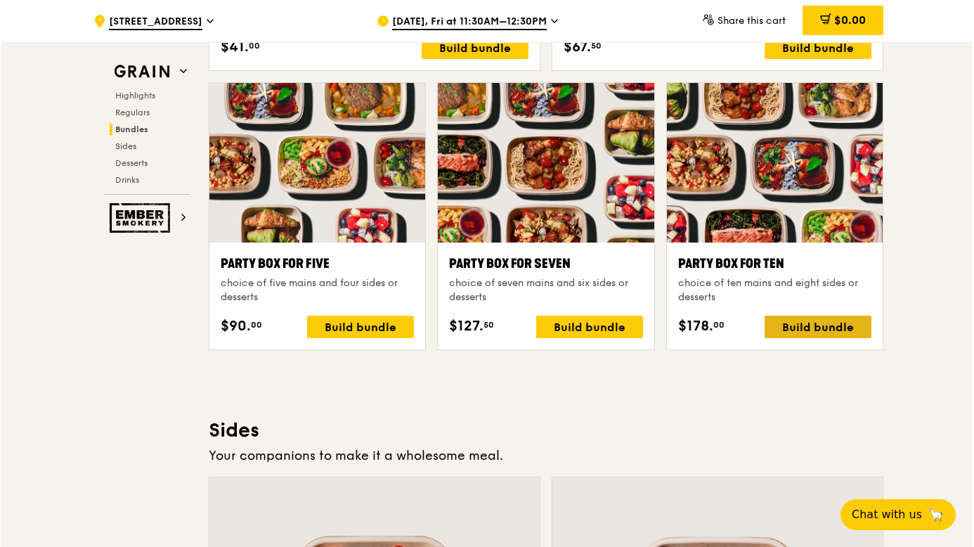
scroll to position [2810, 0]
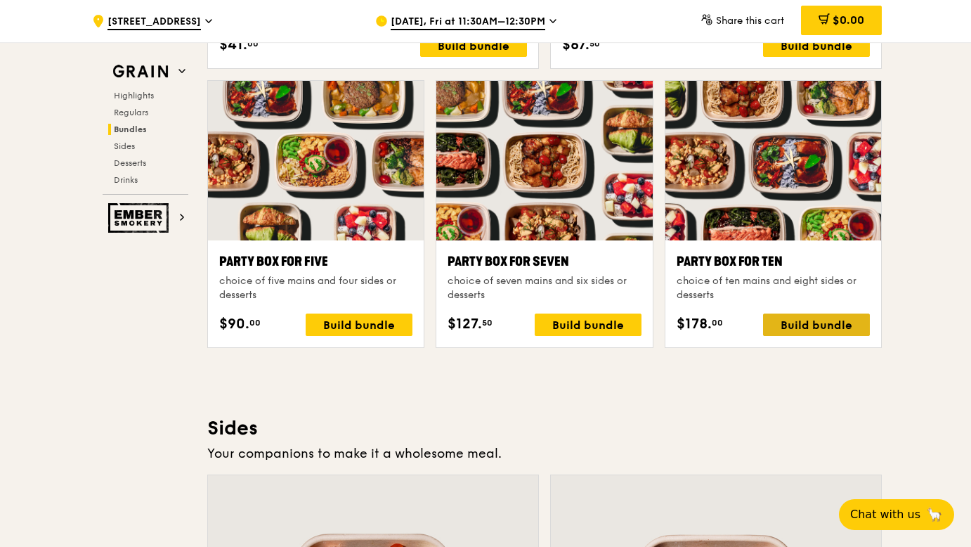
click at [781, 327] on div "Build bundle" at bounding box center [816, 324] width 107 height 22
